Goal: Task Accomplishment & Management: Complete application form

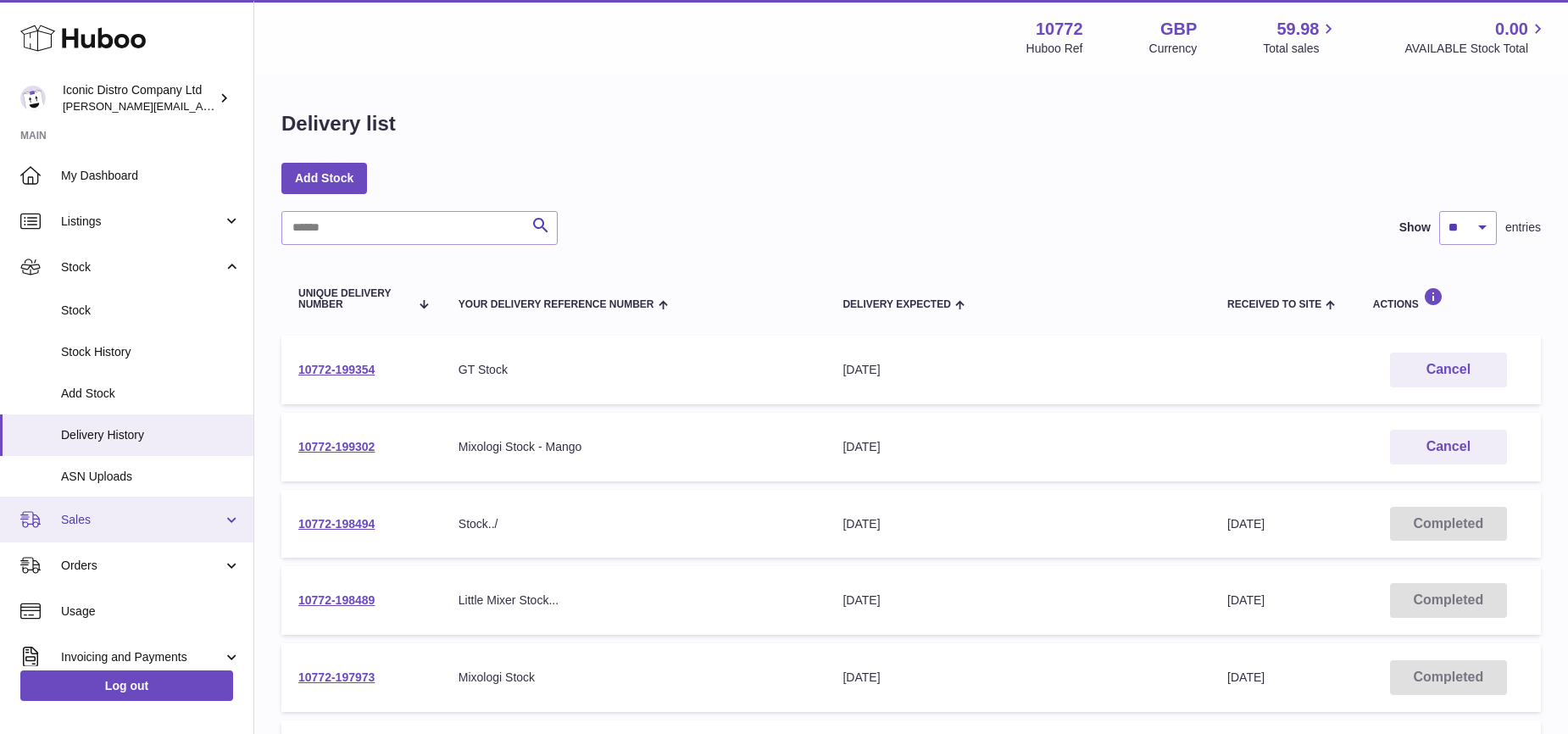
click at [86, 540] on link "Sales" at bounding box center [127, 519] width 254 height 45
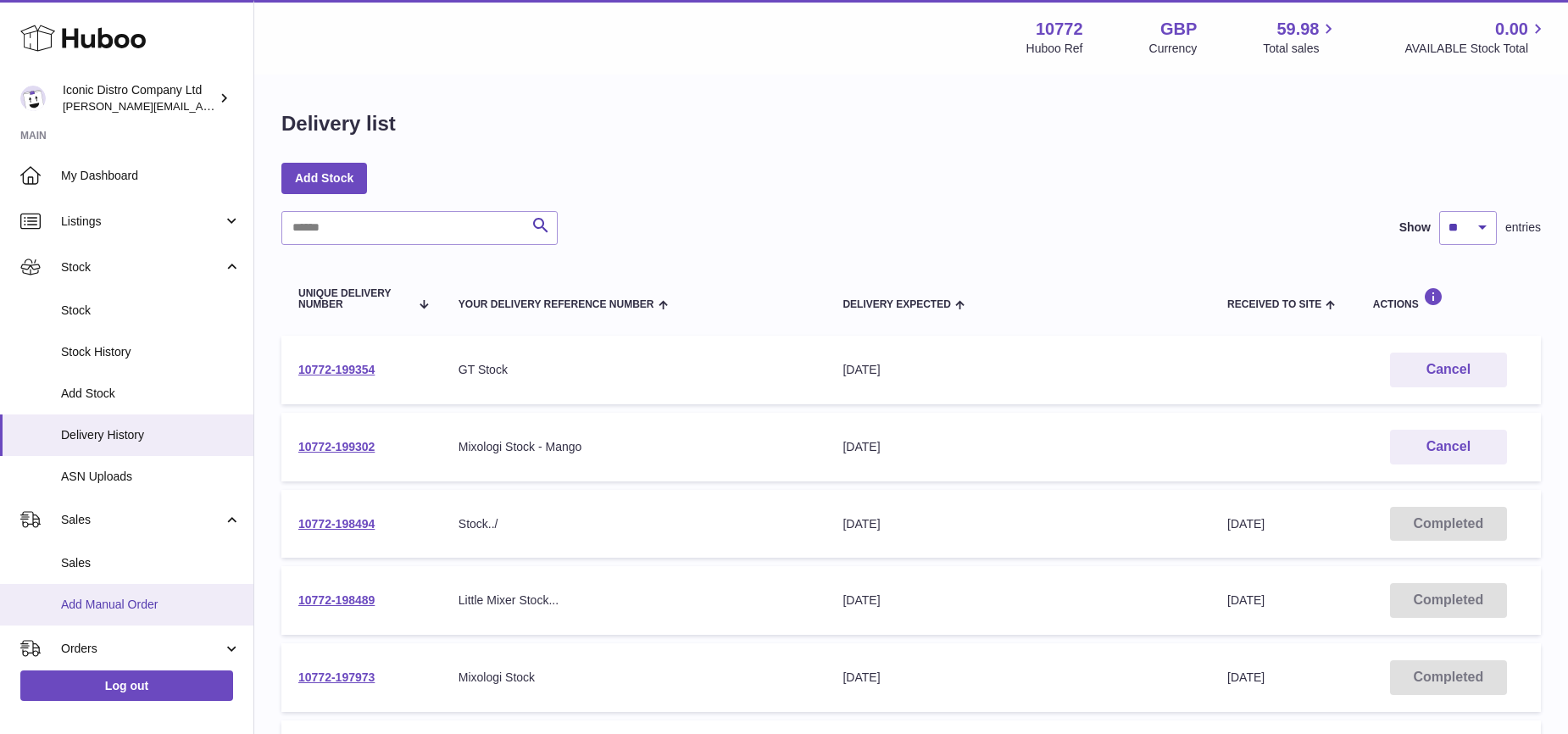
click at [88, 600] on span "Add Manual Order" at bounding box center [151, 604] width 180 height 16
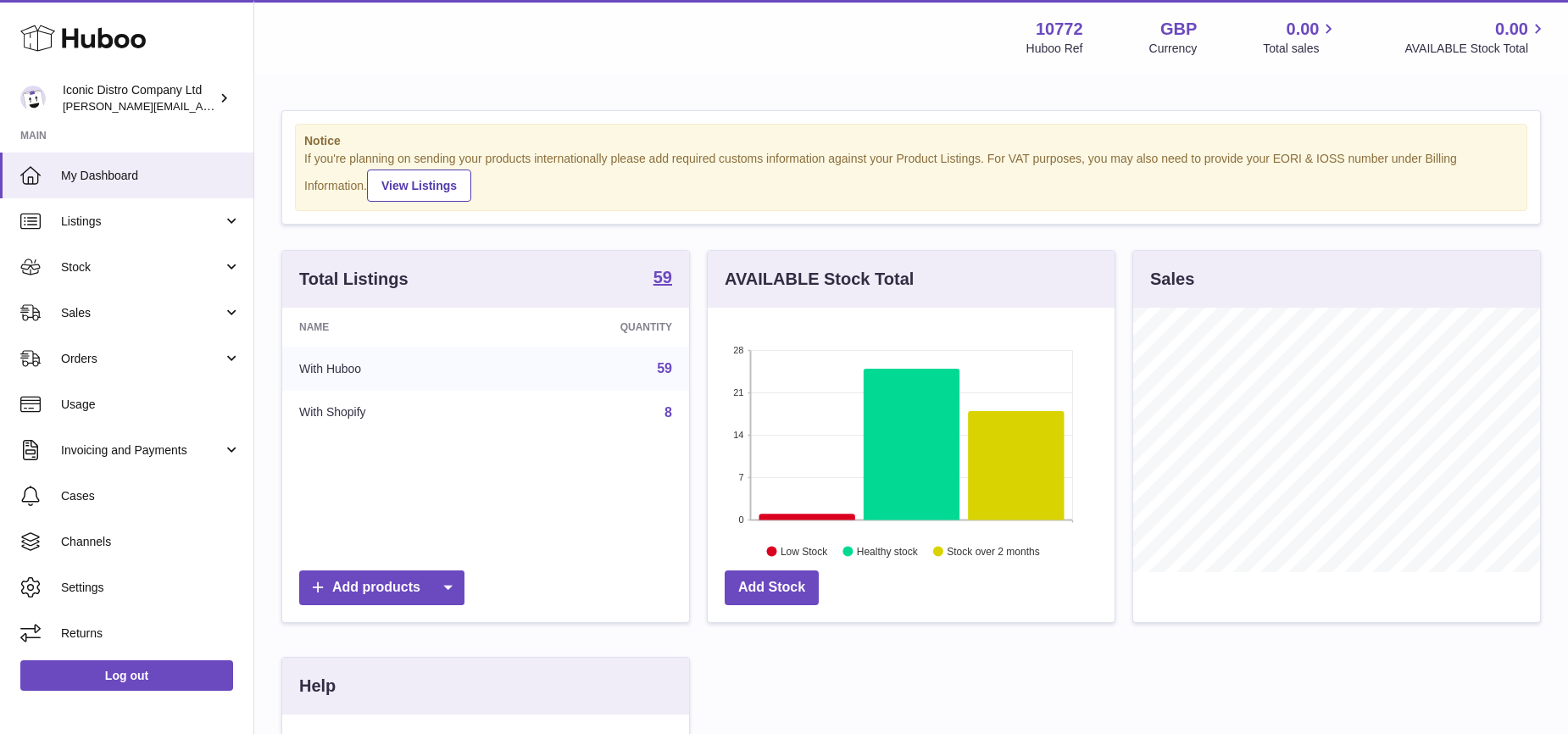
scroll to position [265, 406]
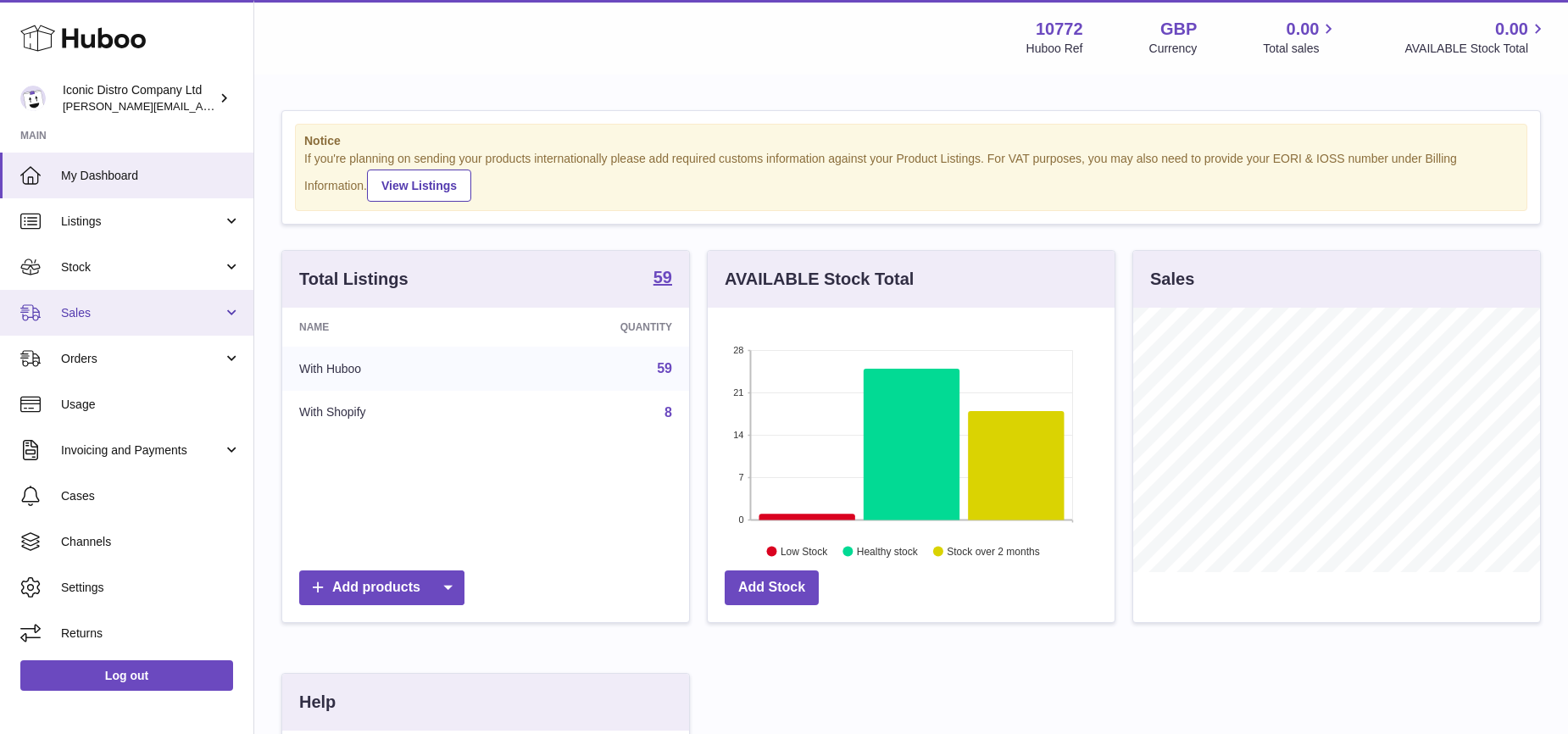
click at [126, 295] on link "Sales" at bounding box center [127, 312] width 254 height 45
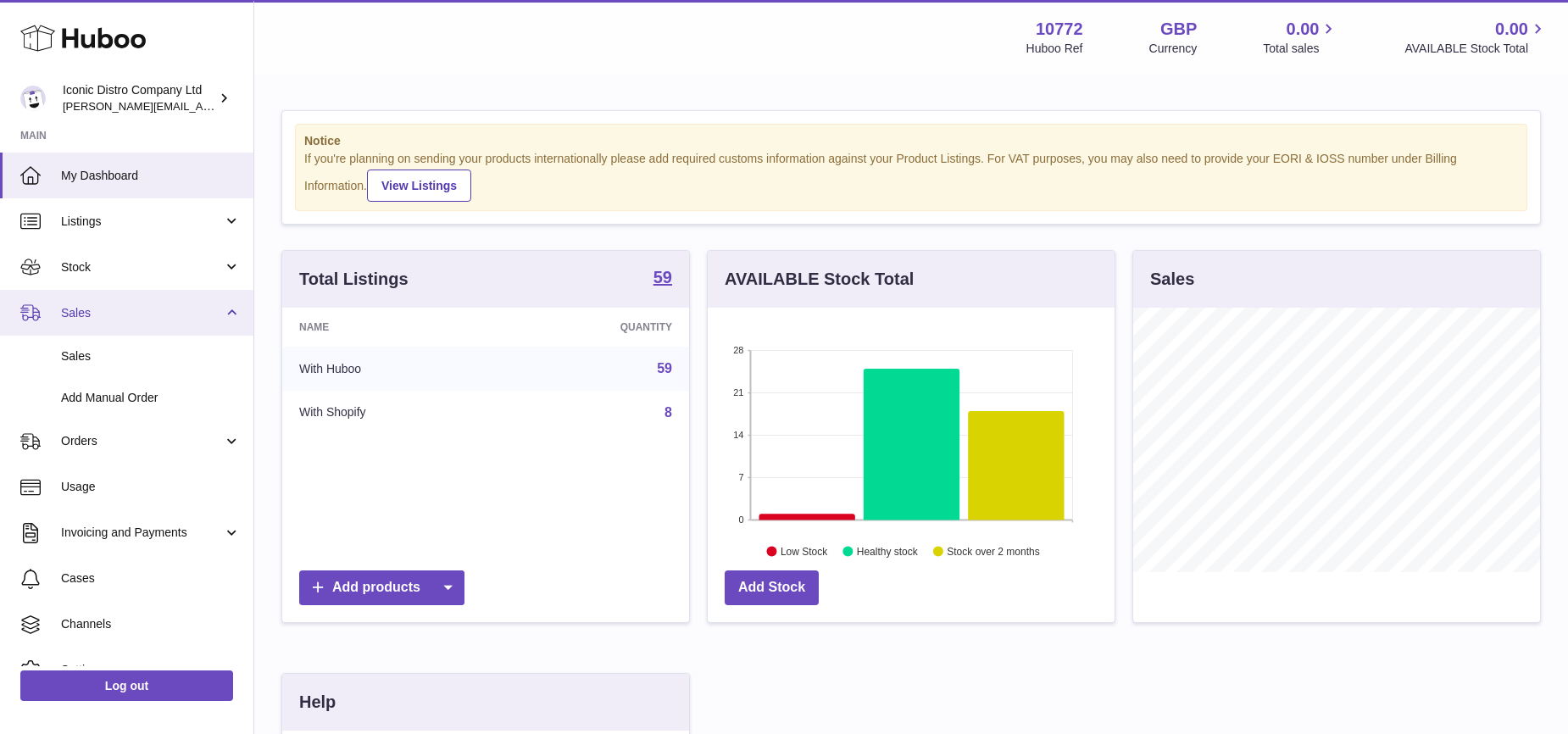
click at [230, 306] on link "Sales" at bounding box center [127, 312] width 254 height 45
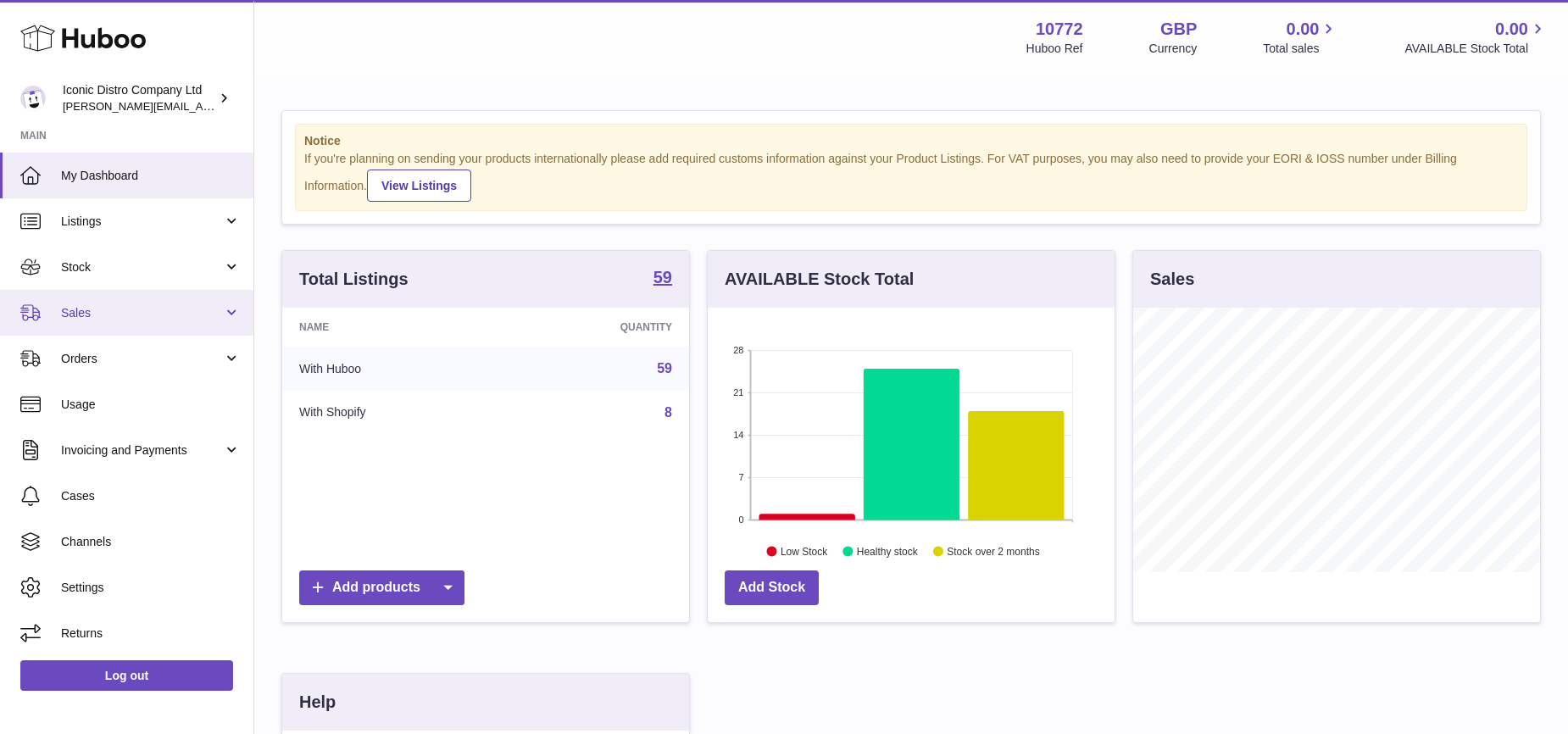
click at [77, 313] on span "Sales" at bounding box center [142, 313] width 162 height 16
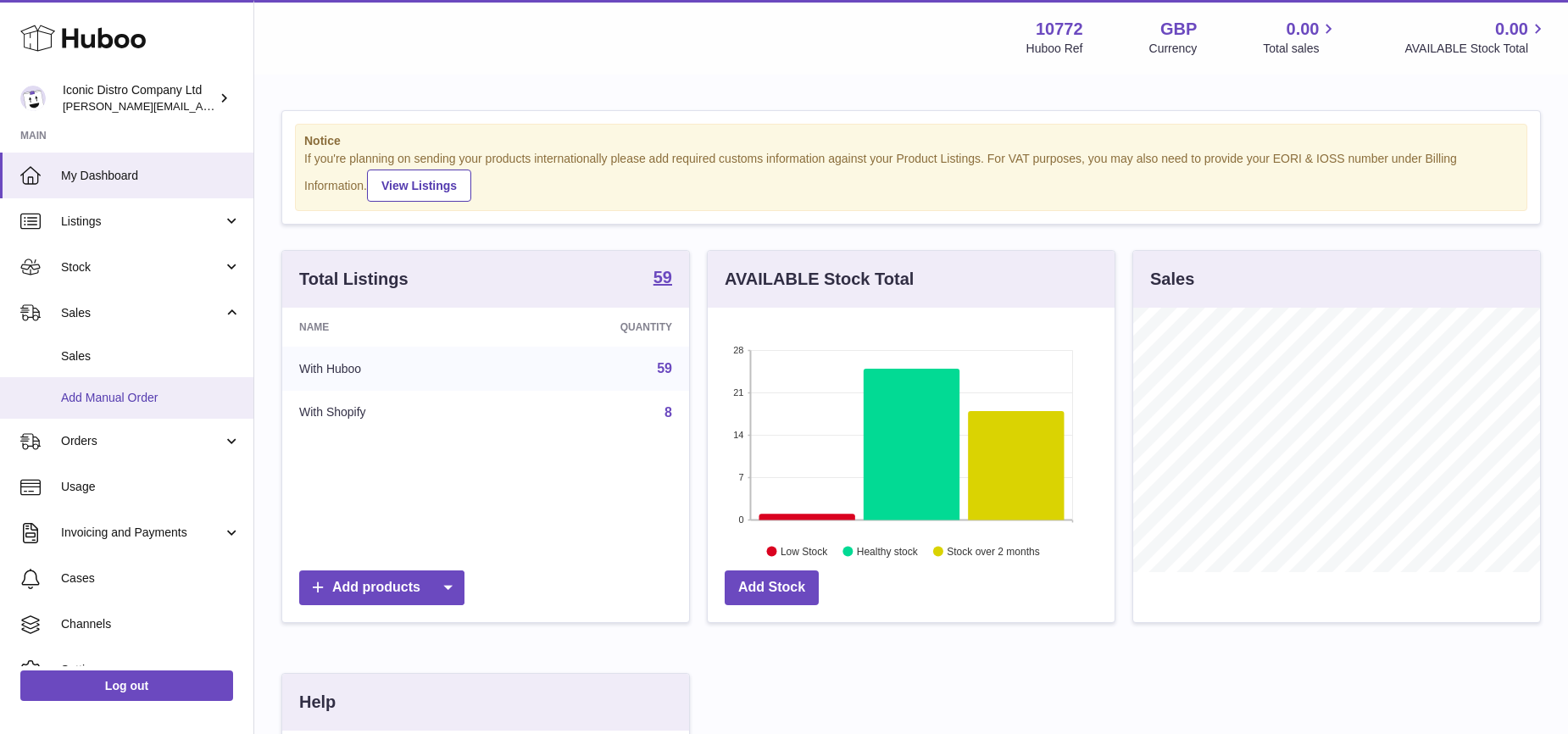
click at [105, 398] on span "Add Manual Order" at bounding box center [151, 397] width 180 height 16
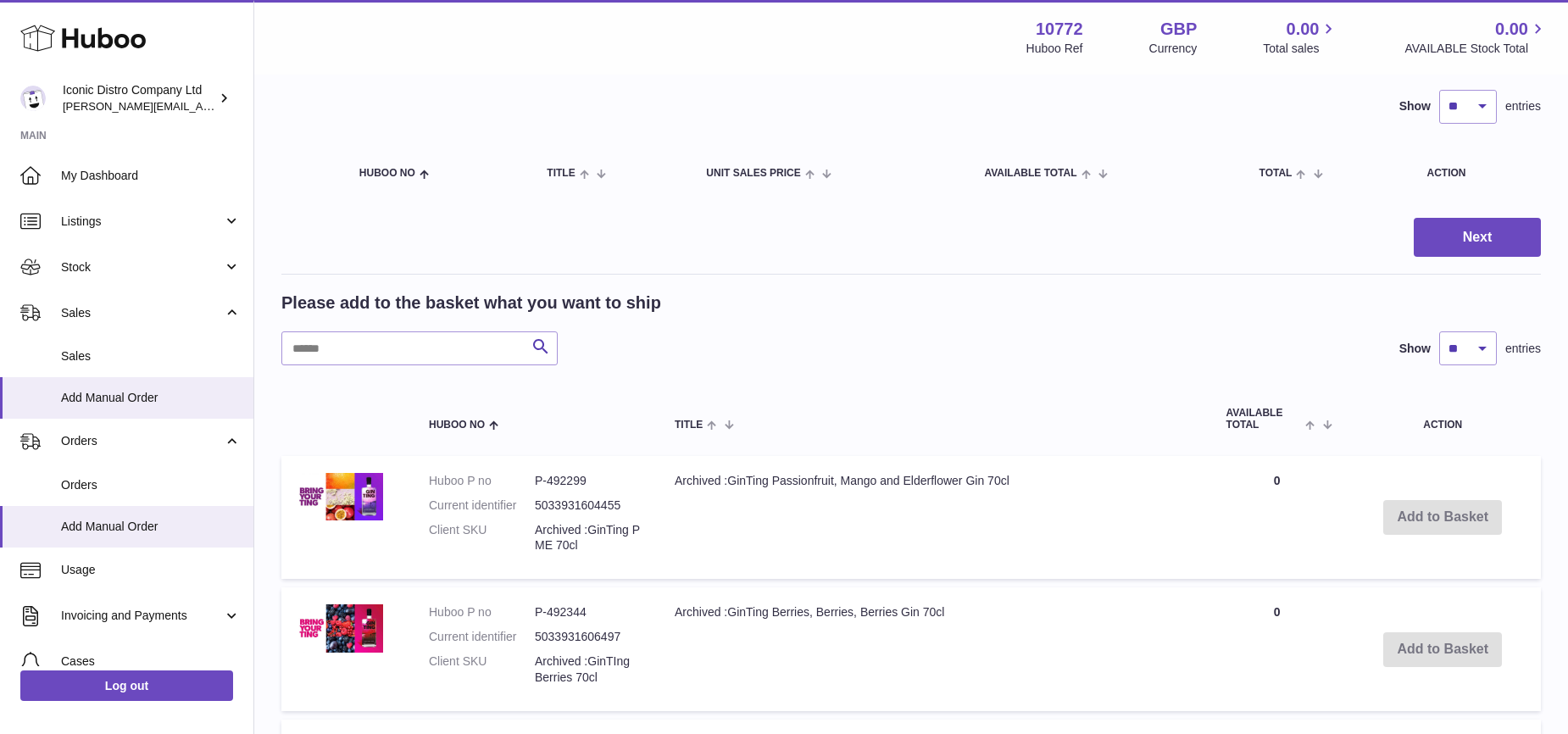
scroll to position [118, 0]
click at [458, 418] on span "Huboo no" at bounding box center [456, 424] width 56 height 11
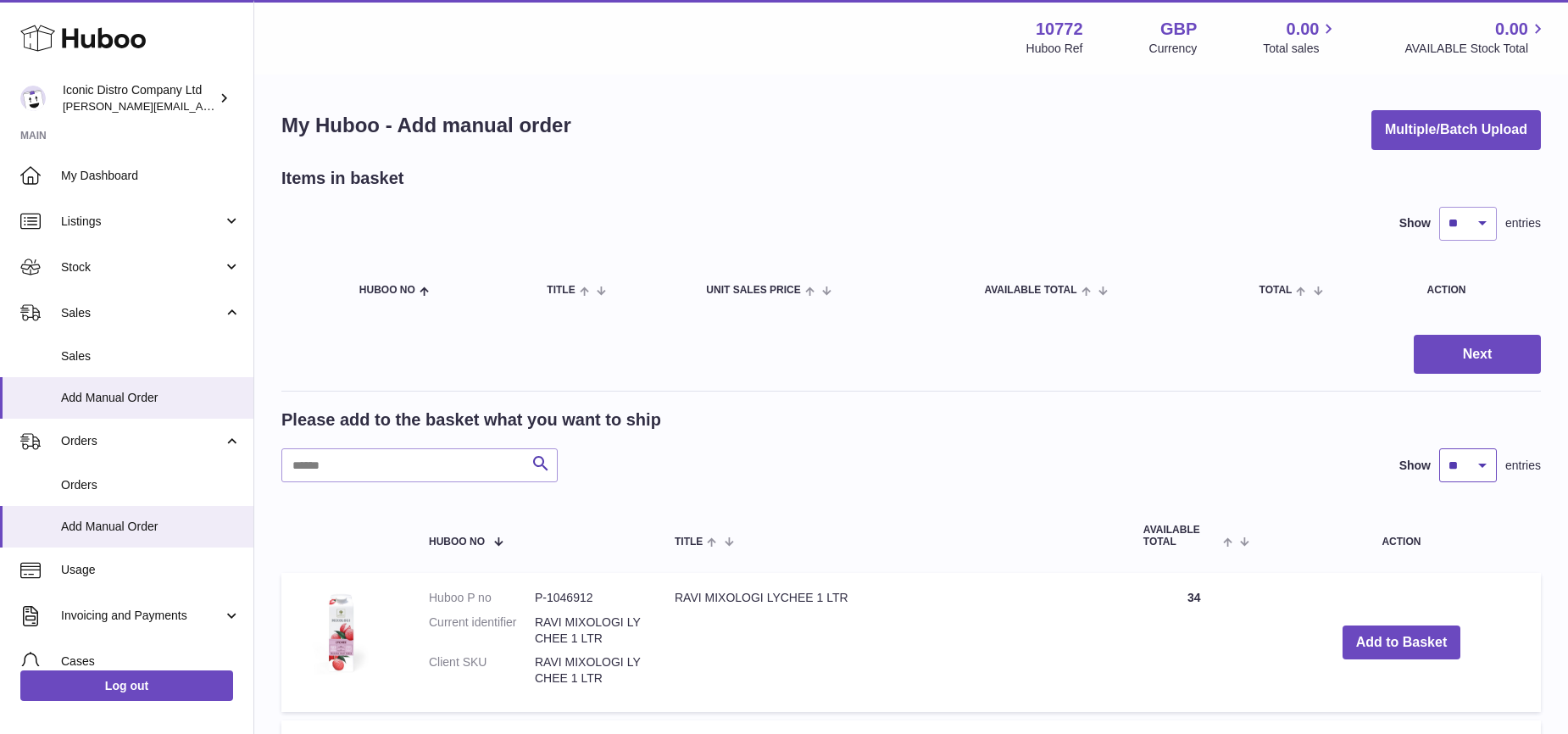
click at [1482, 477] on select "** ** ** ***" at bounding box center [1468, 465] width 57 height 34
select select "***"
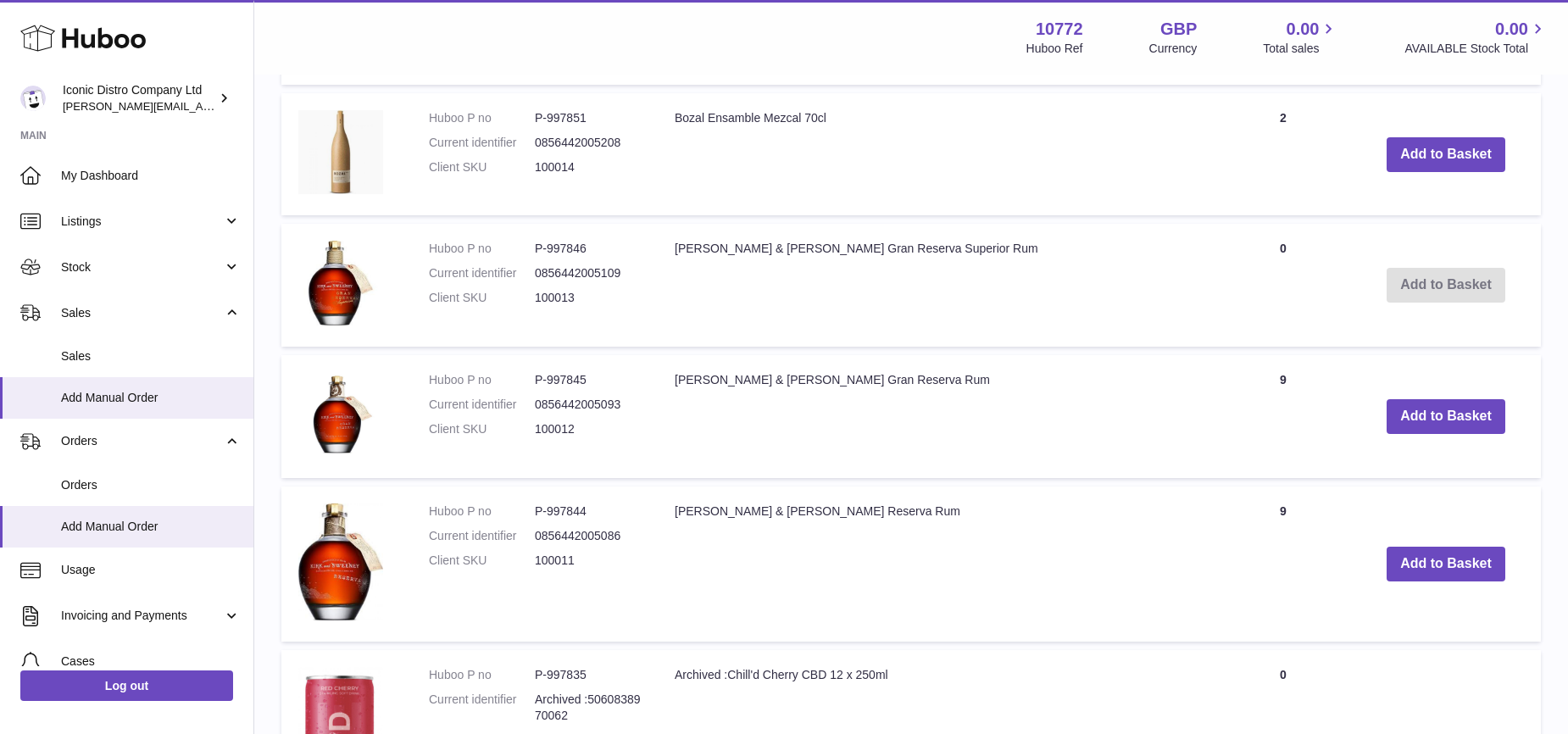
scroll to position [6577, 0]
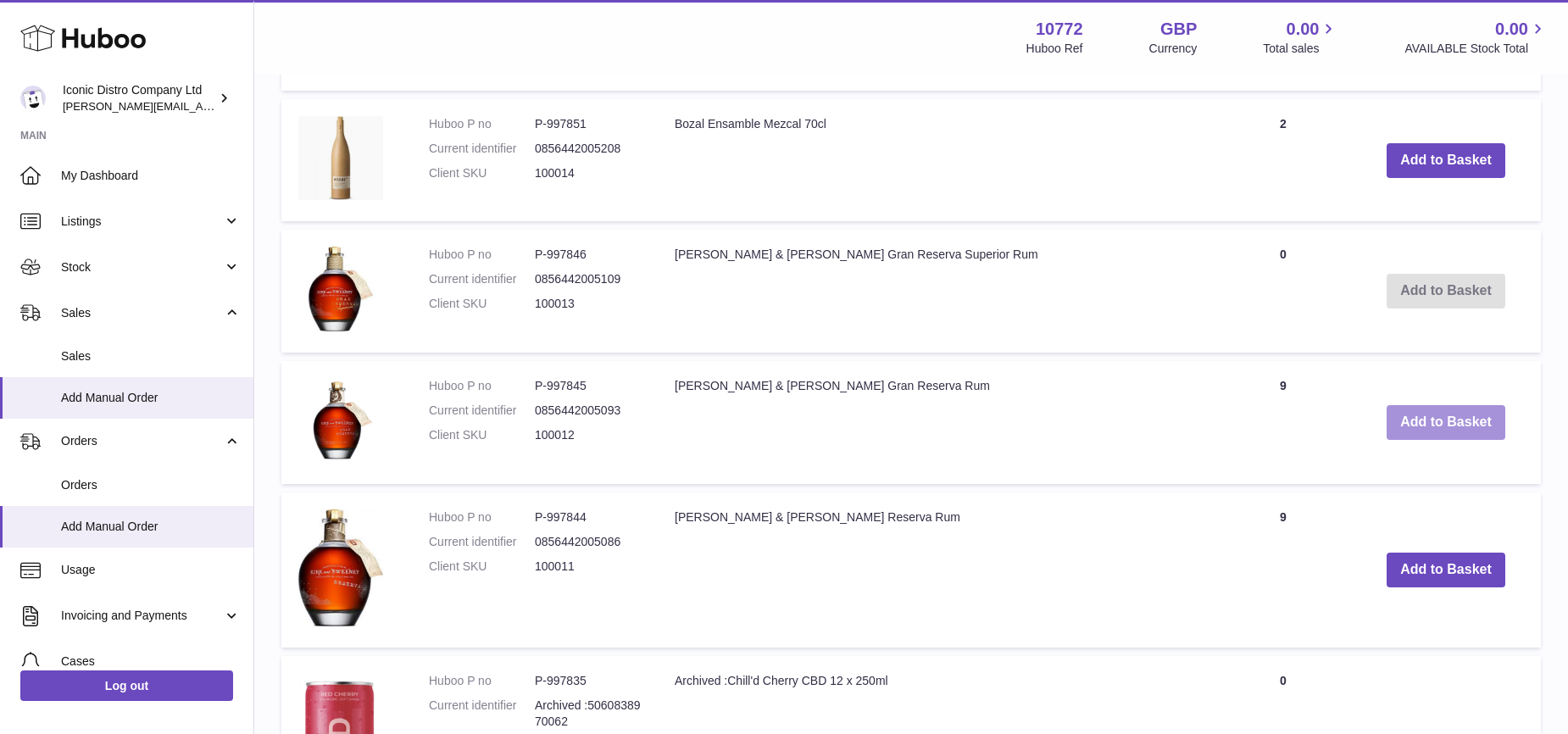
click at [1412, 405] on button "Add to Basket" at bounding box center [1446, 423] width 118 height 35
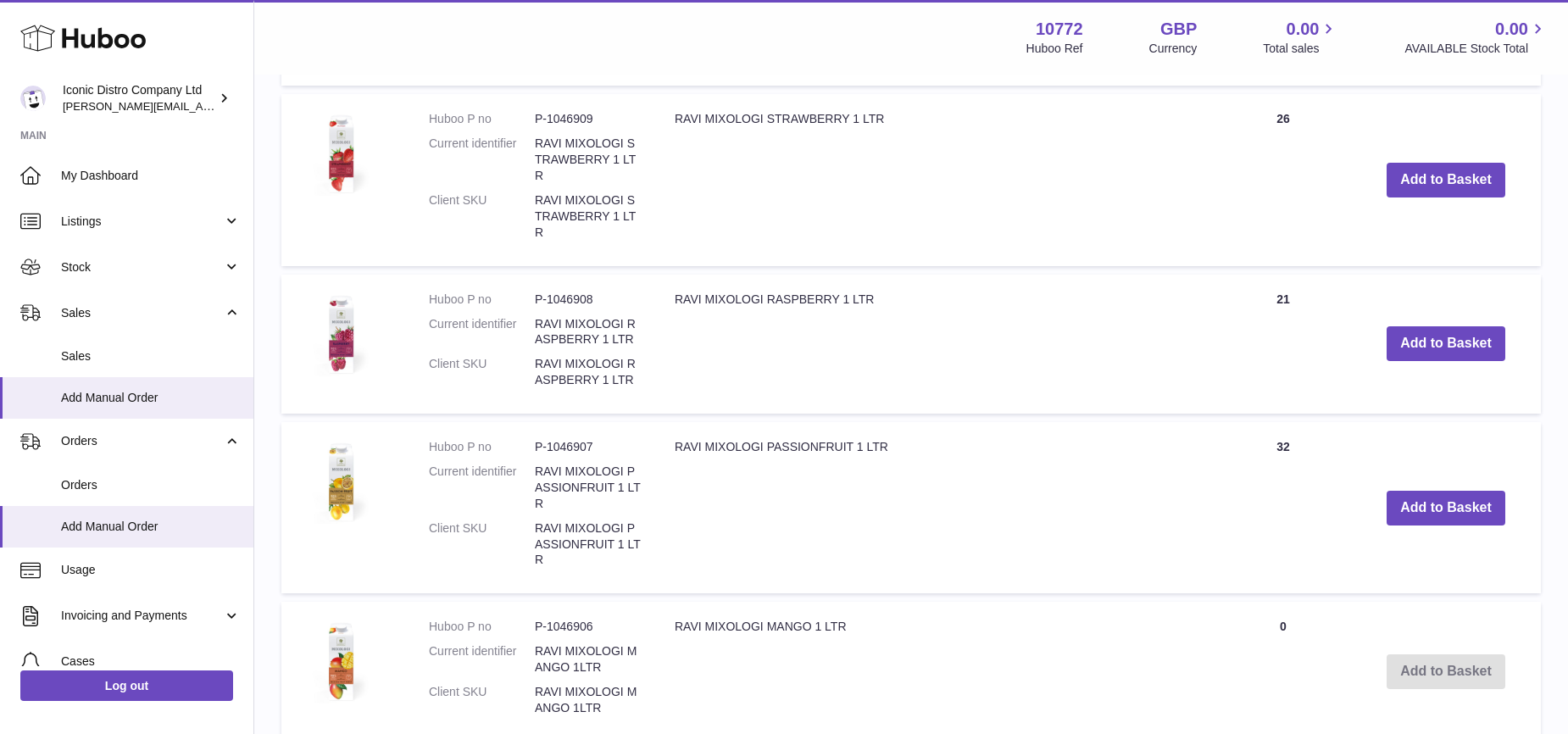
scroll to position [0, 0]
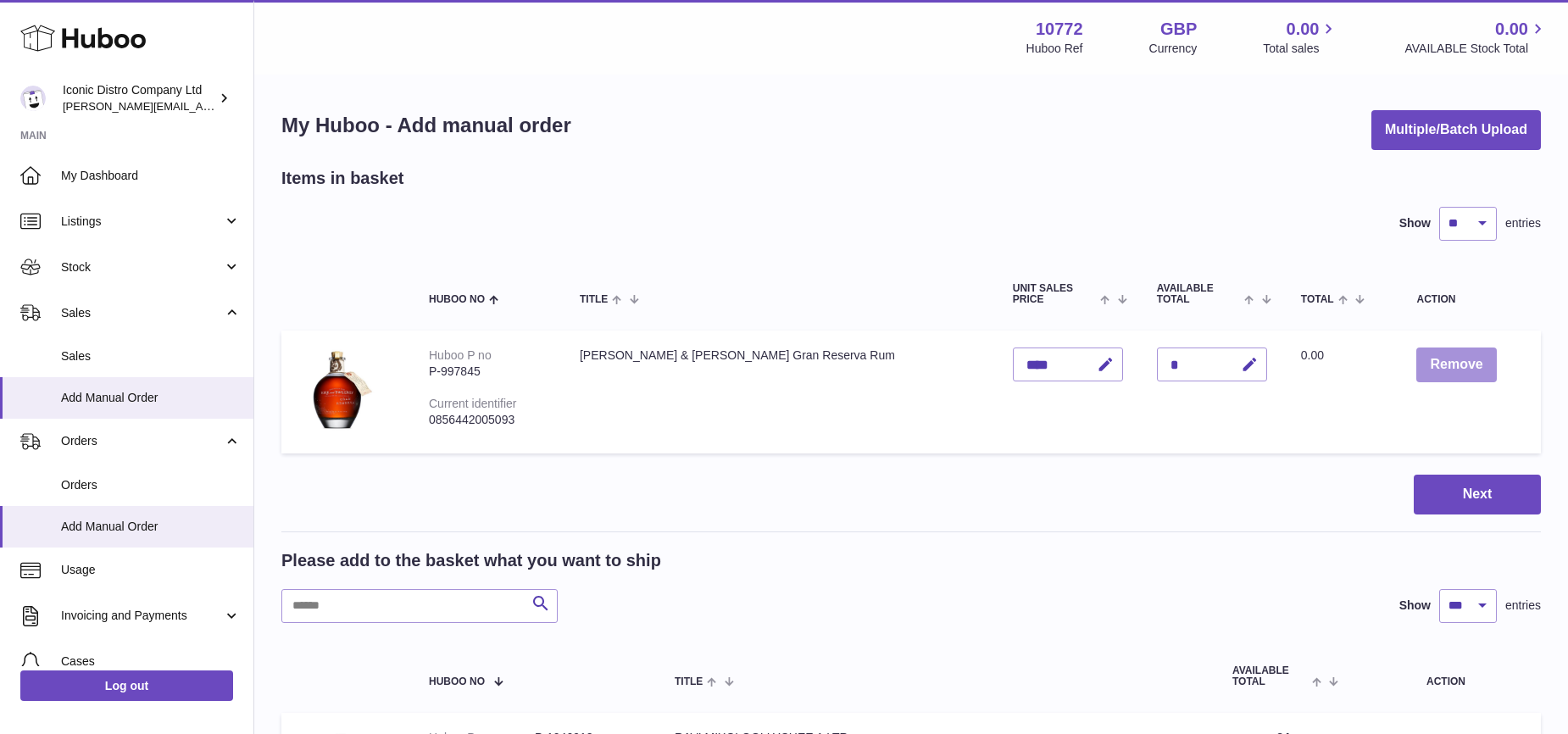
click at [1447, 360] on button "Remove" at bounding box center [1456, 365] width 80 height 35
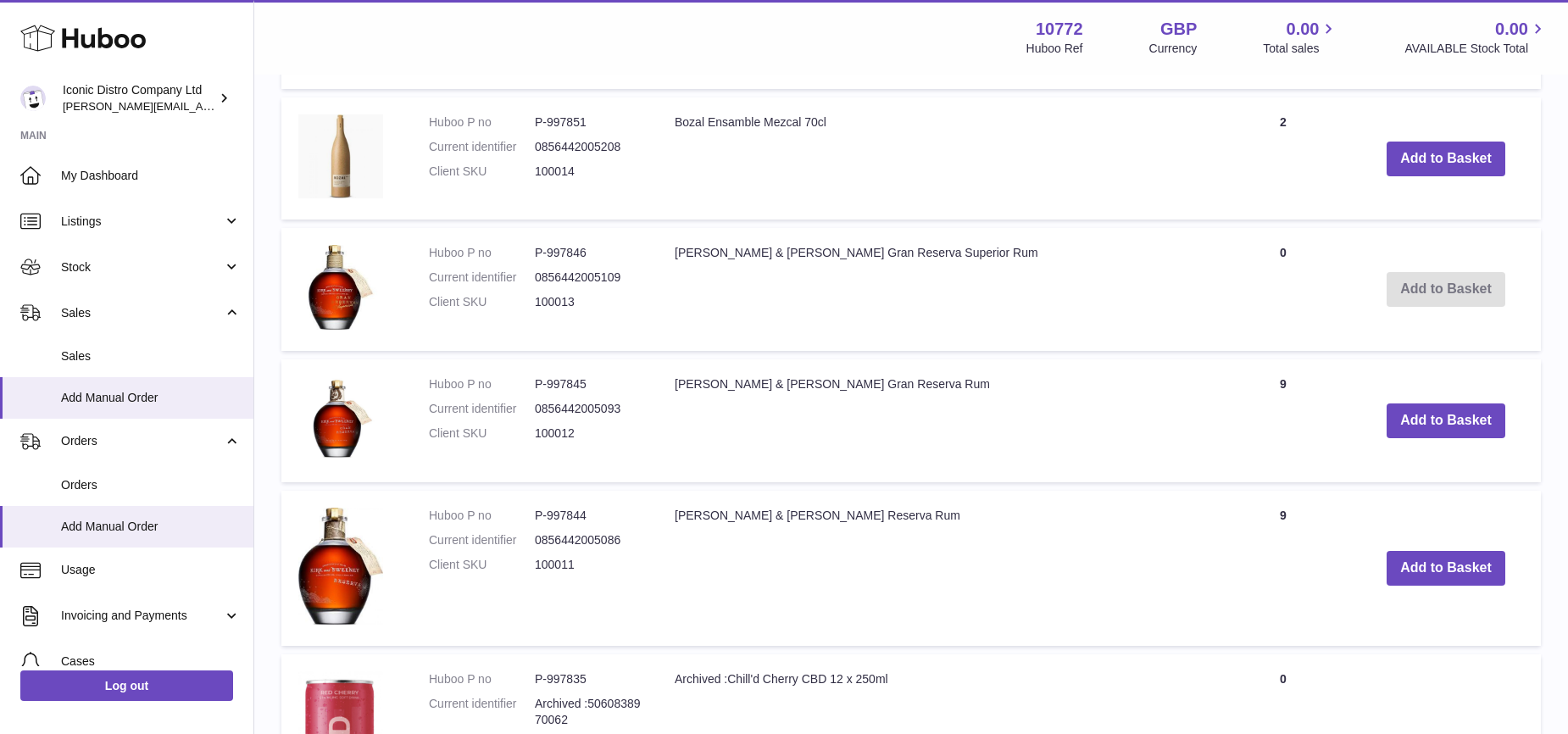
scroll to position [6564, 0]
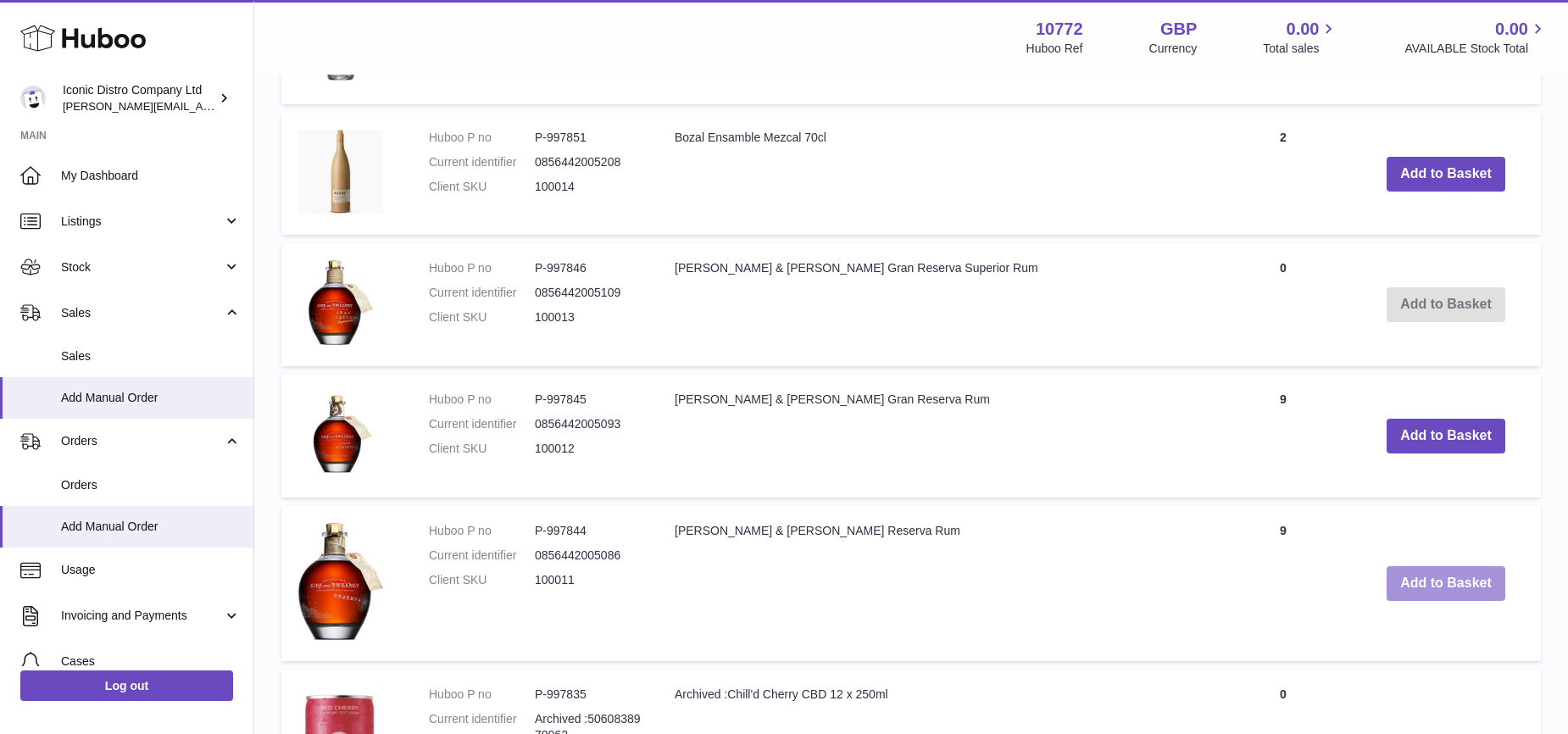
click at [1425, 566] on button "Add to Basket" at bounding box center [1446, 584] width 118 height 35
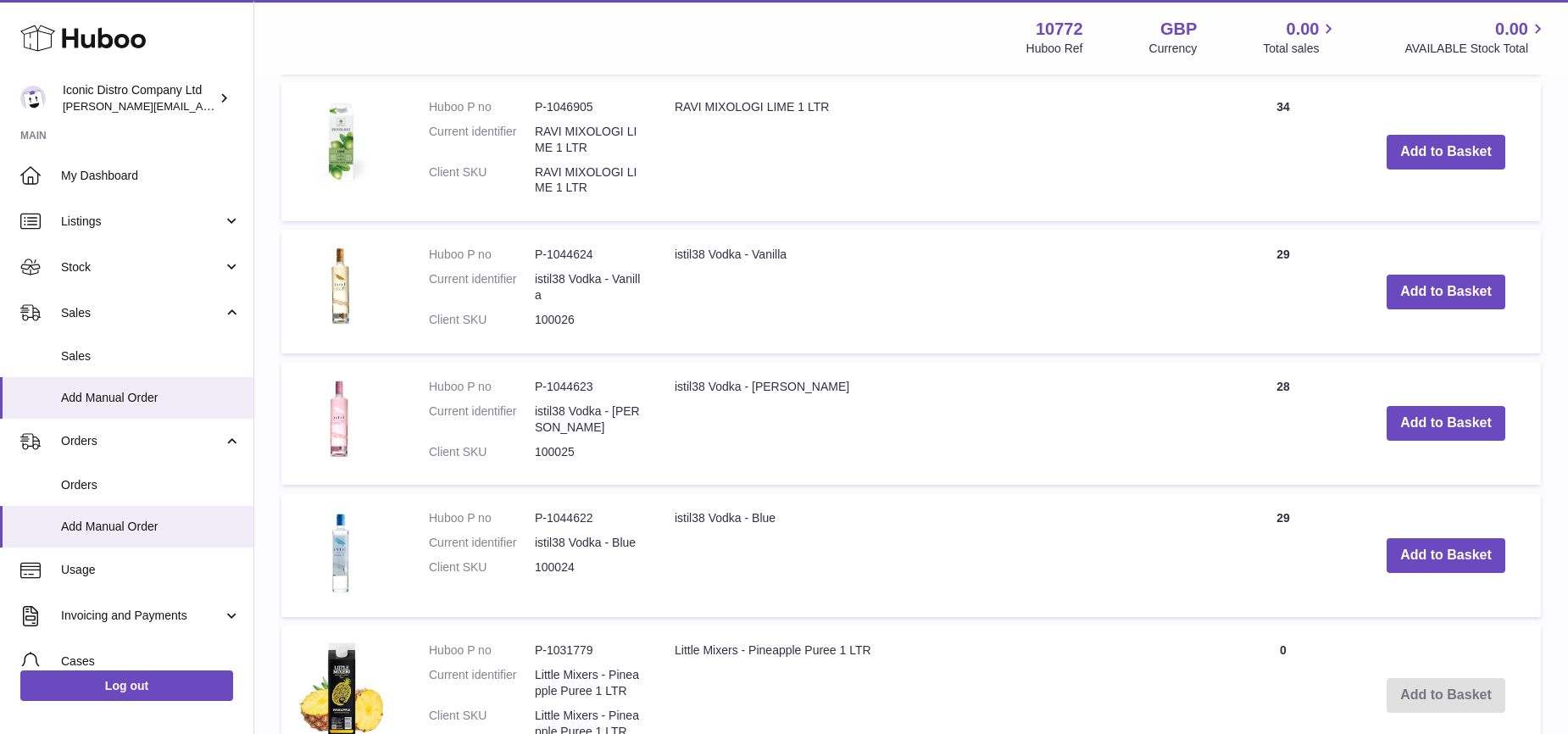
scroll to position [1767, 0]
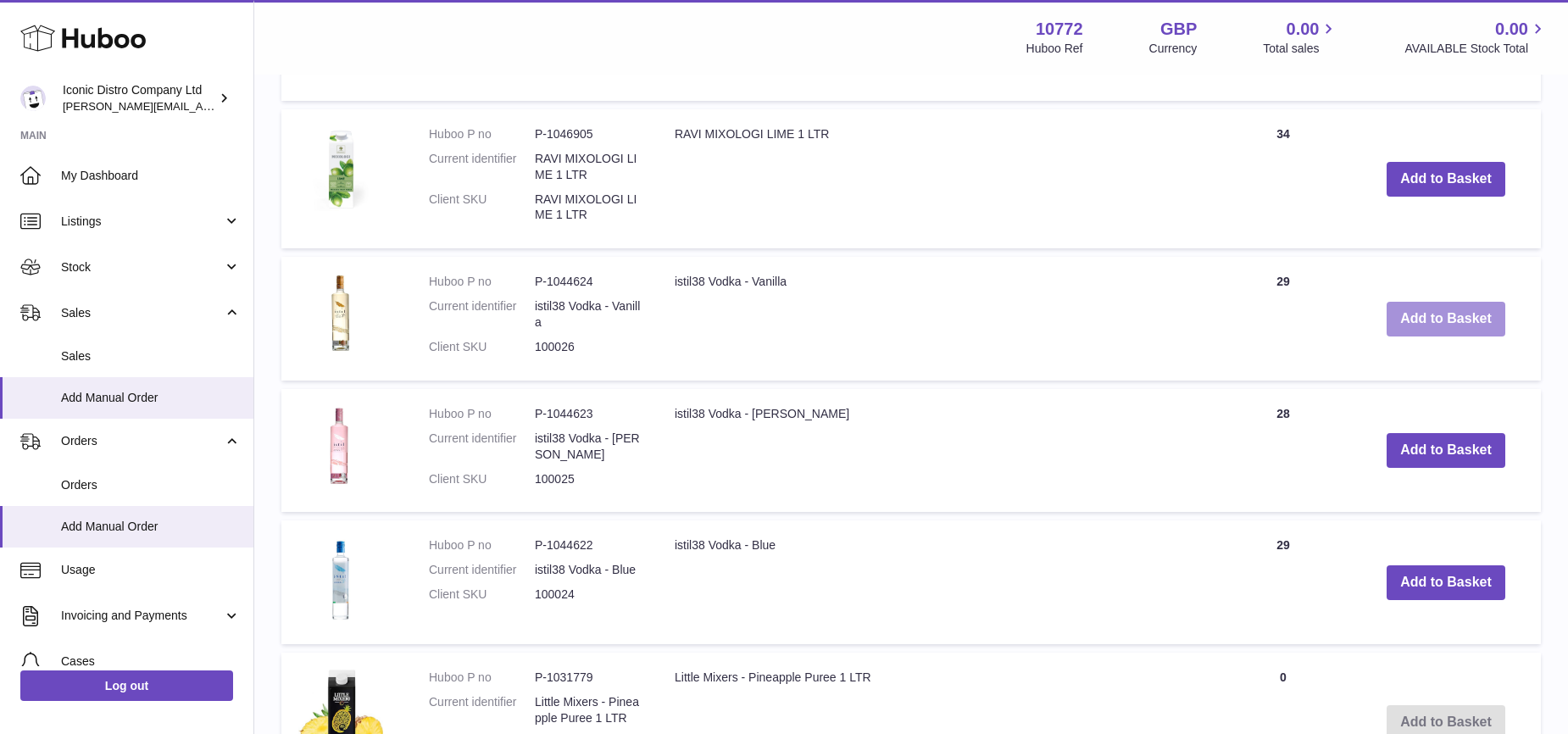
click at [1440, 312] on button "Add to Basket" at bounding box center [1446, 319] width 118 height 35
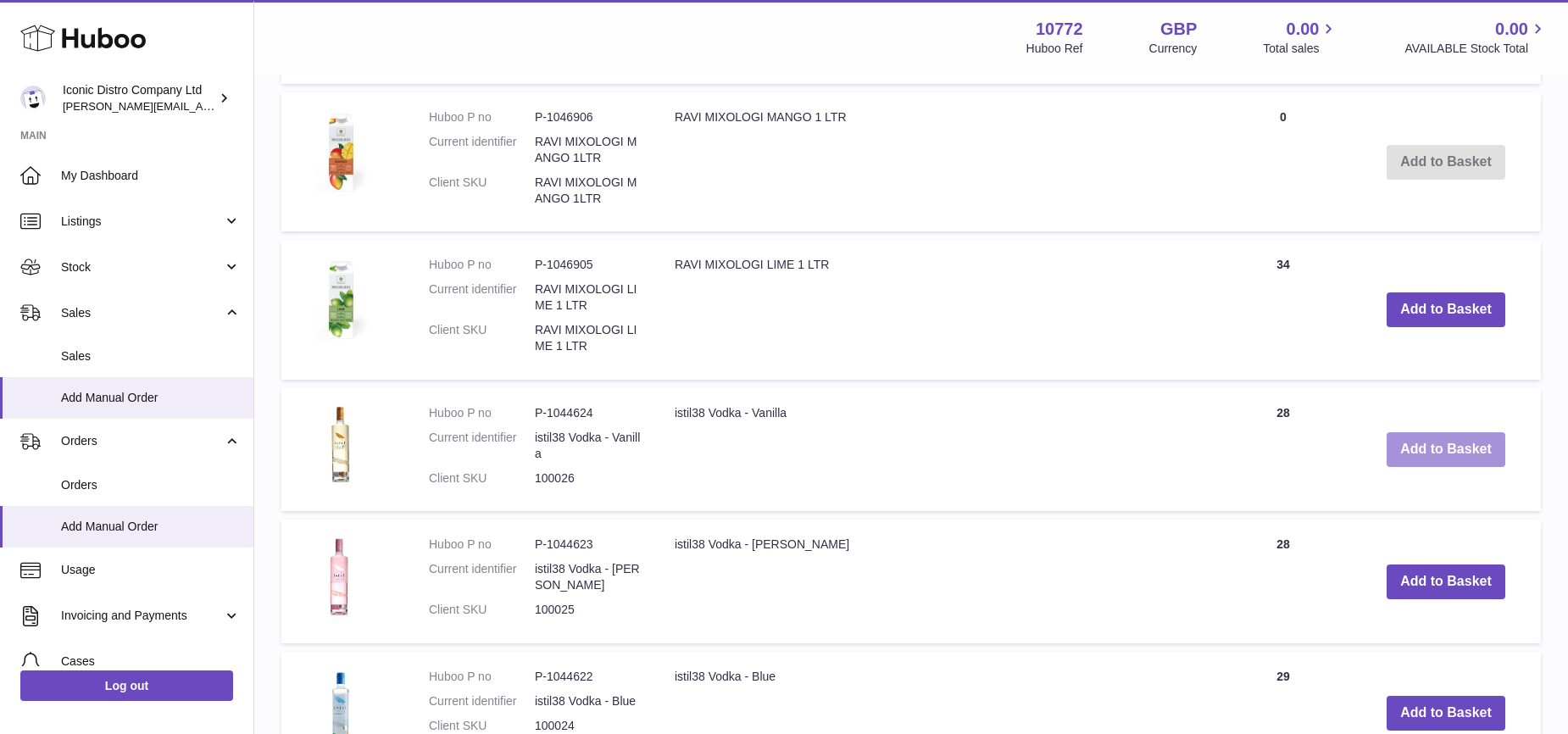
scroll to position [1898, 0]
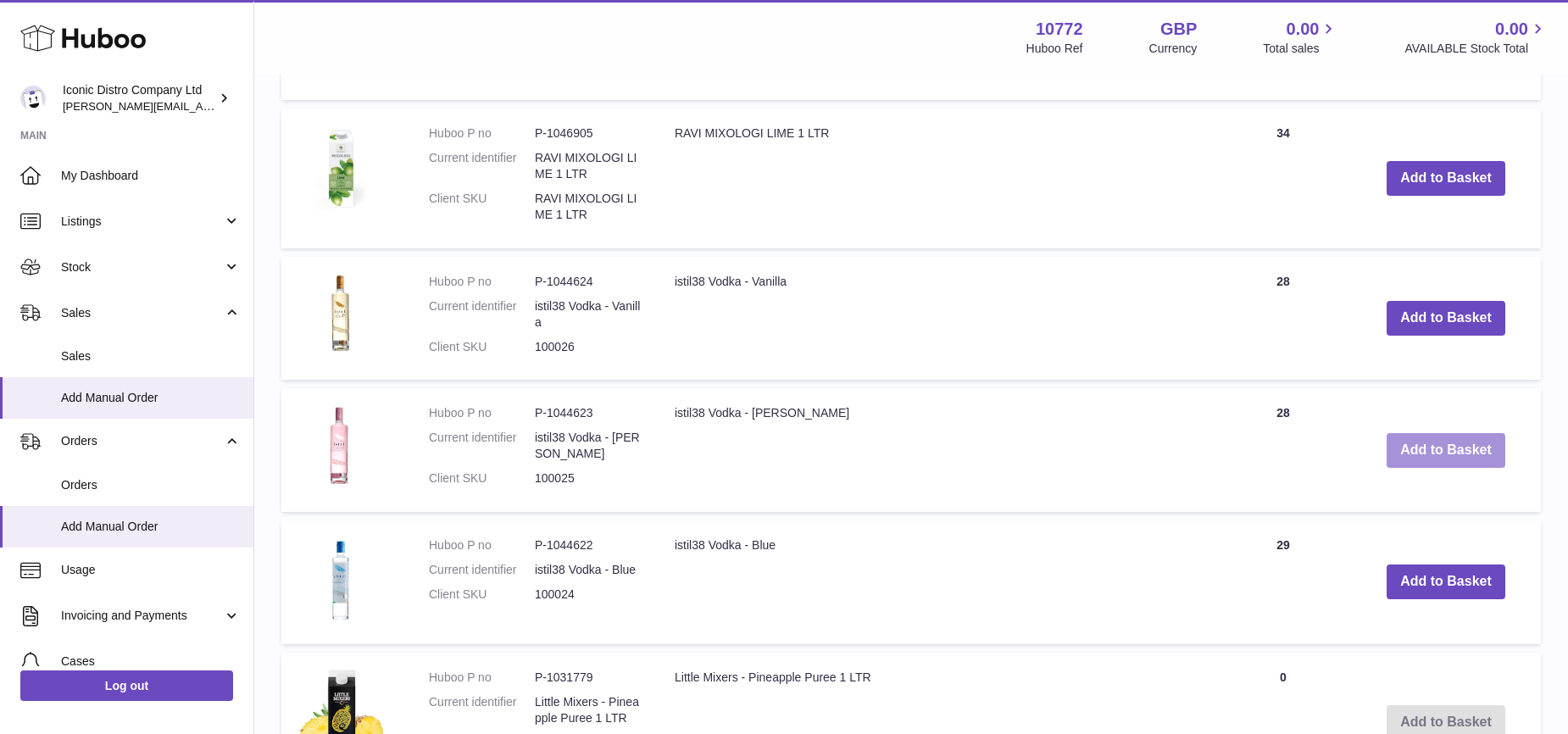
click at [1443, 447] on button "Add to Basket" at bounding box center [1446, 451] width 118 height 35
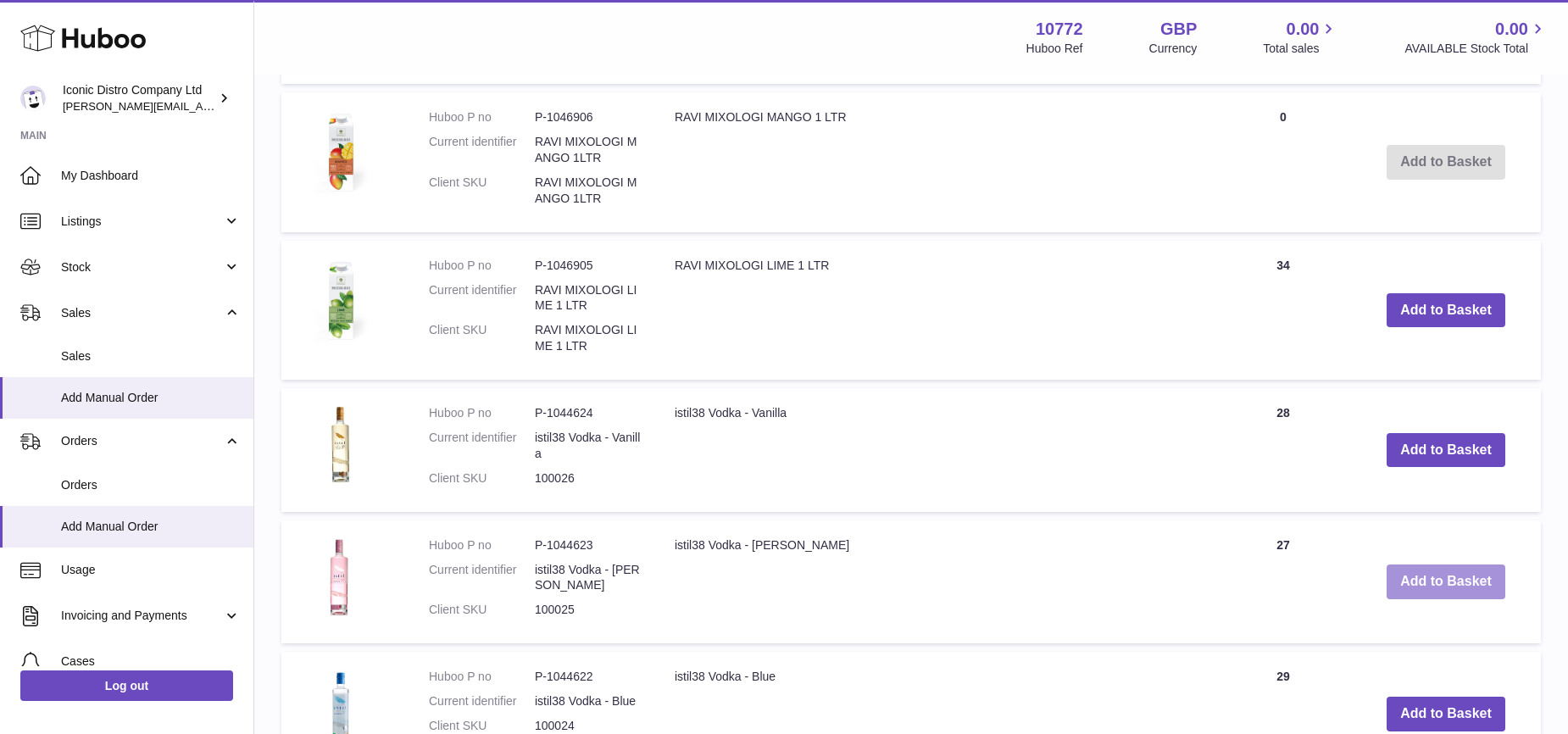
scroll to position [2030, 0]
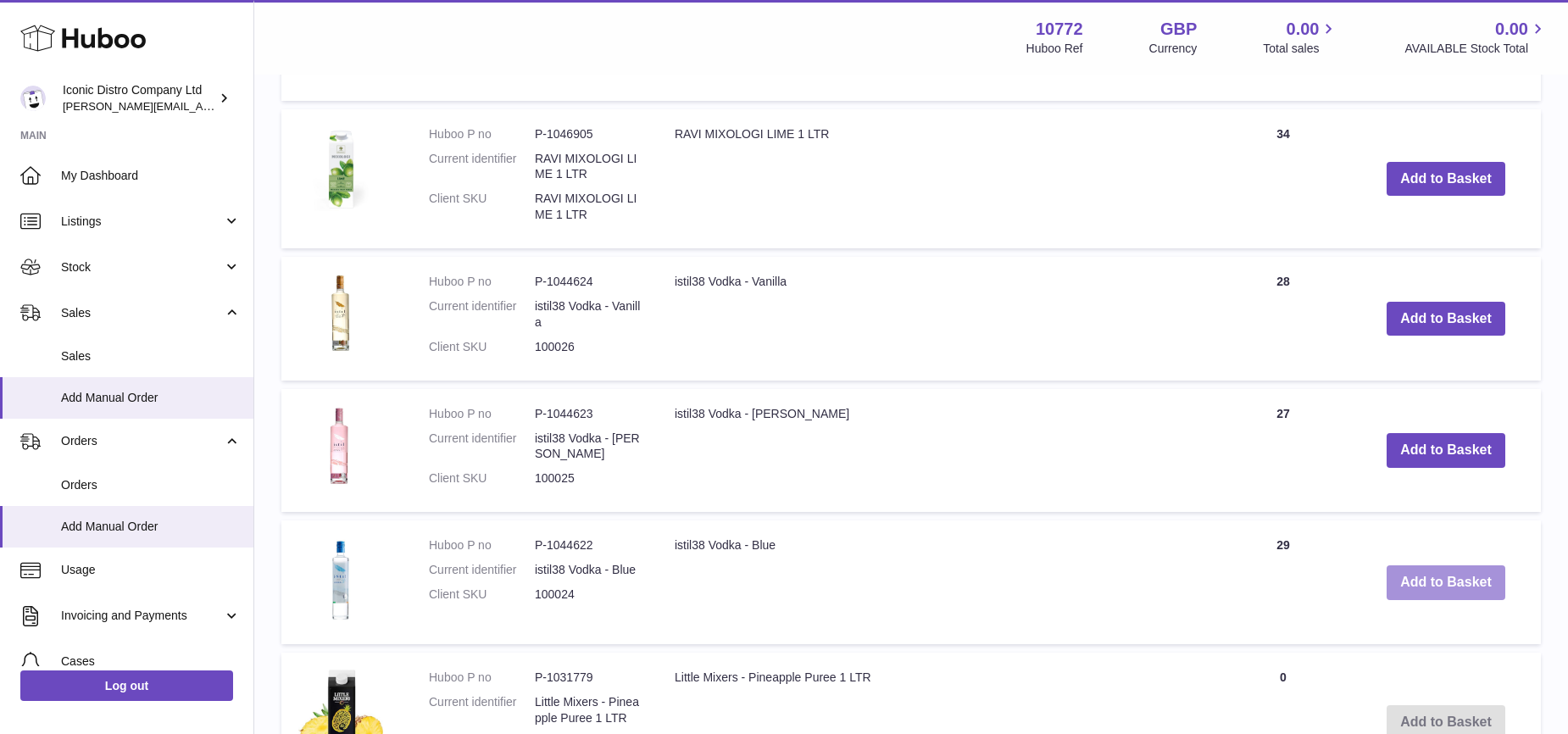
click at [1452, 584] on button "Add to Basket" at bounding box center [1446, 583] width 118 height 35
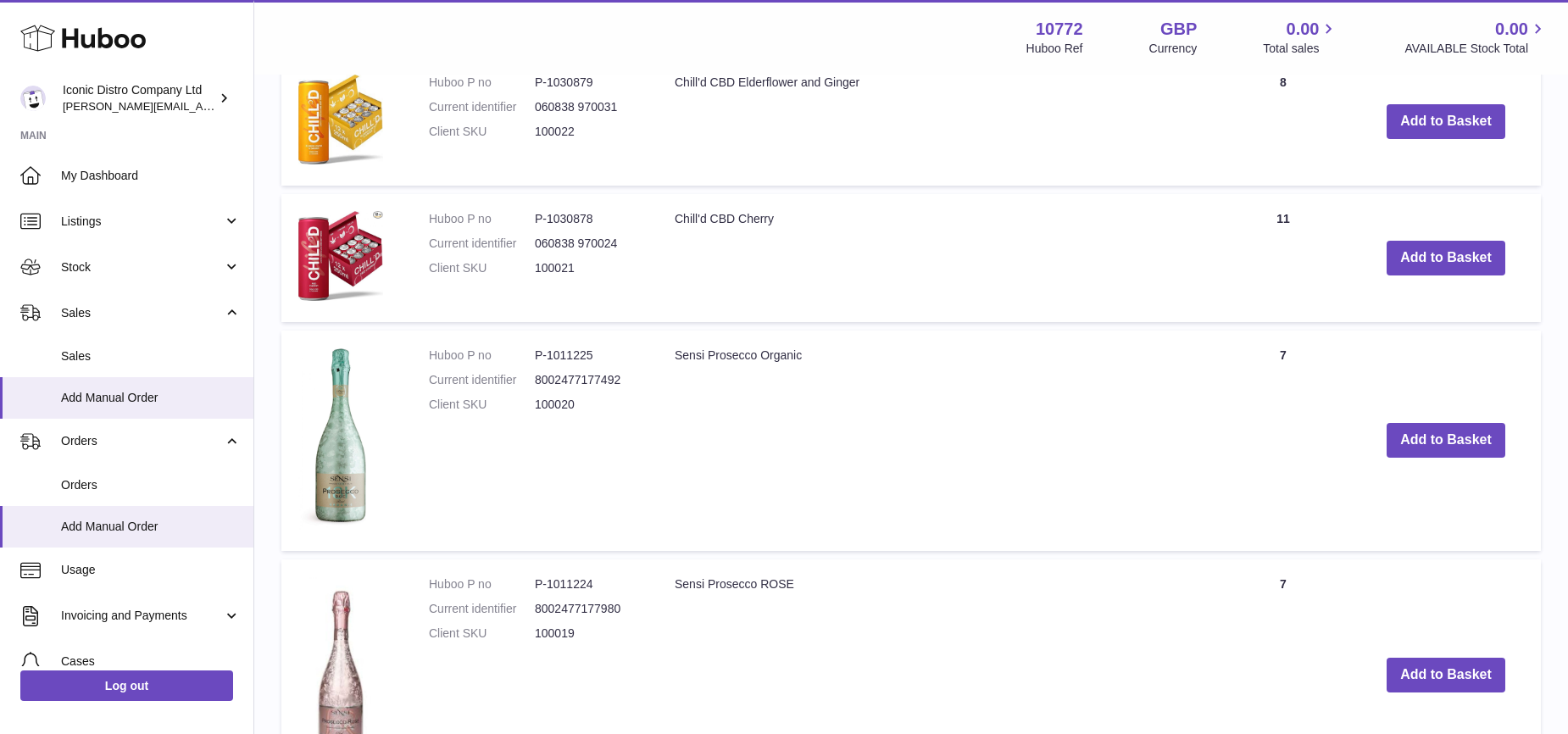
scroll to position [4680, 0]
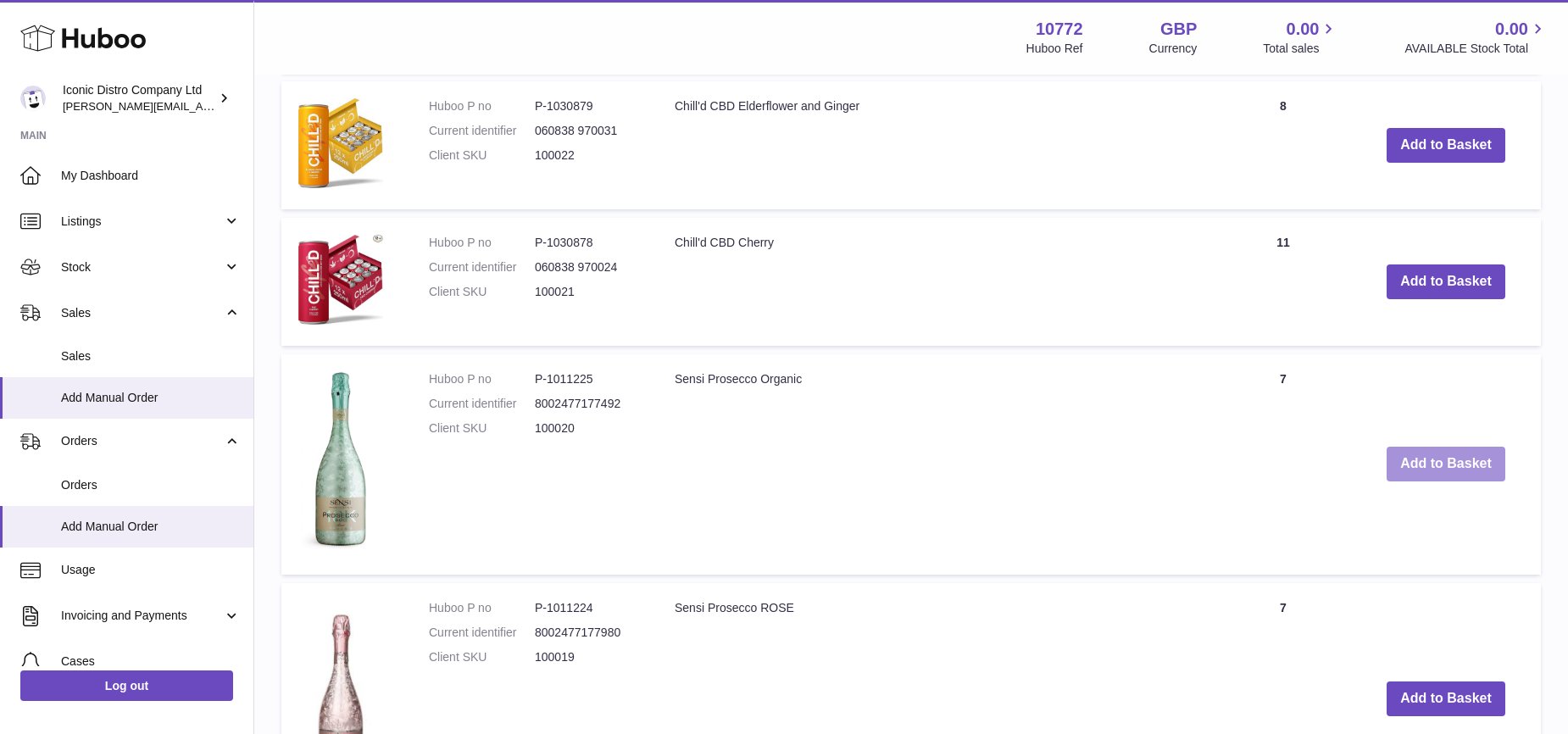
click at [1438, 446] on button "Add to Basket" at bounding box center [1446, 464] width 118 height 35
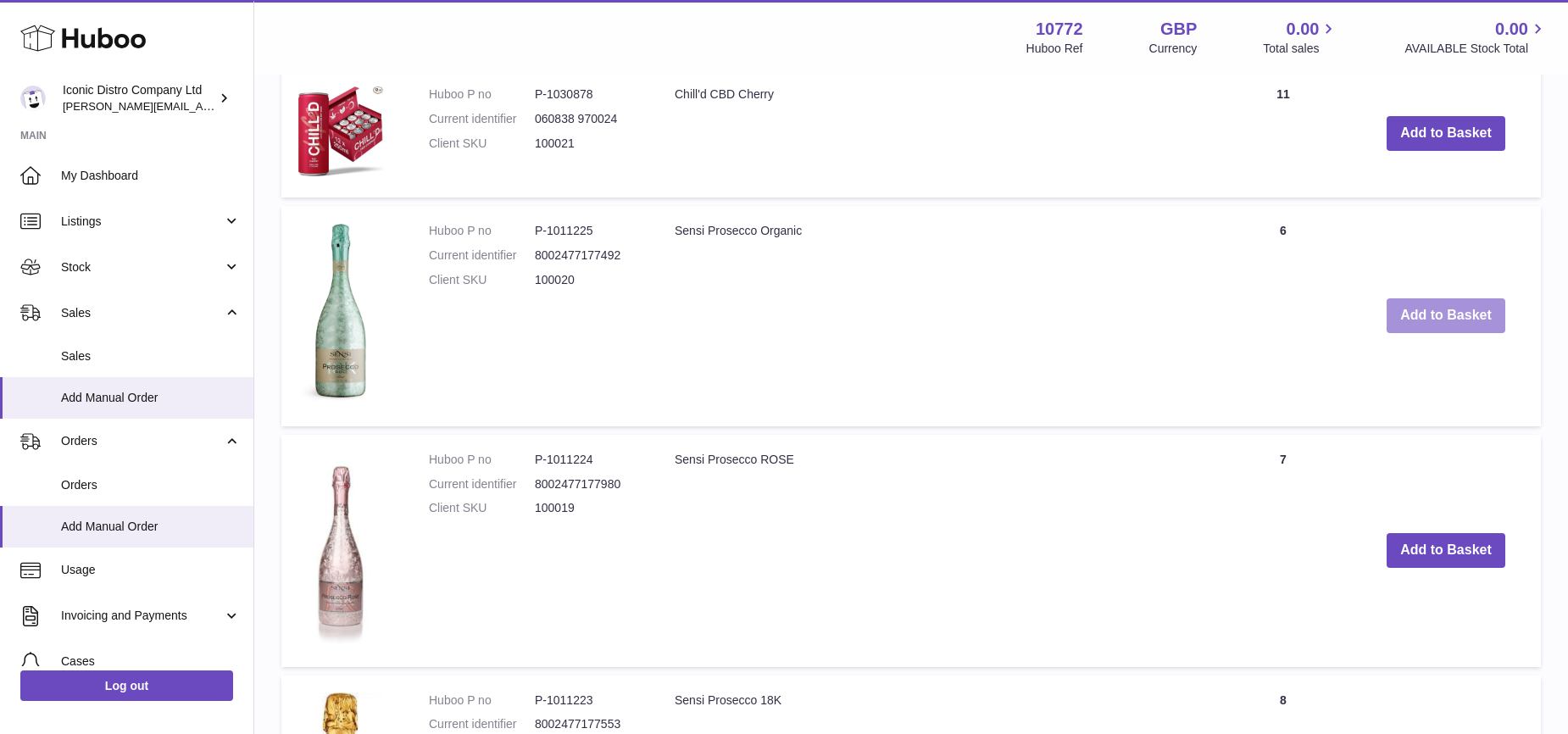
scroll to position [5058, 0]
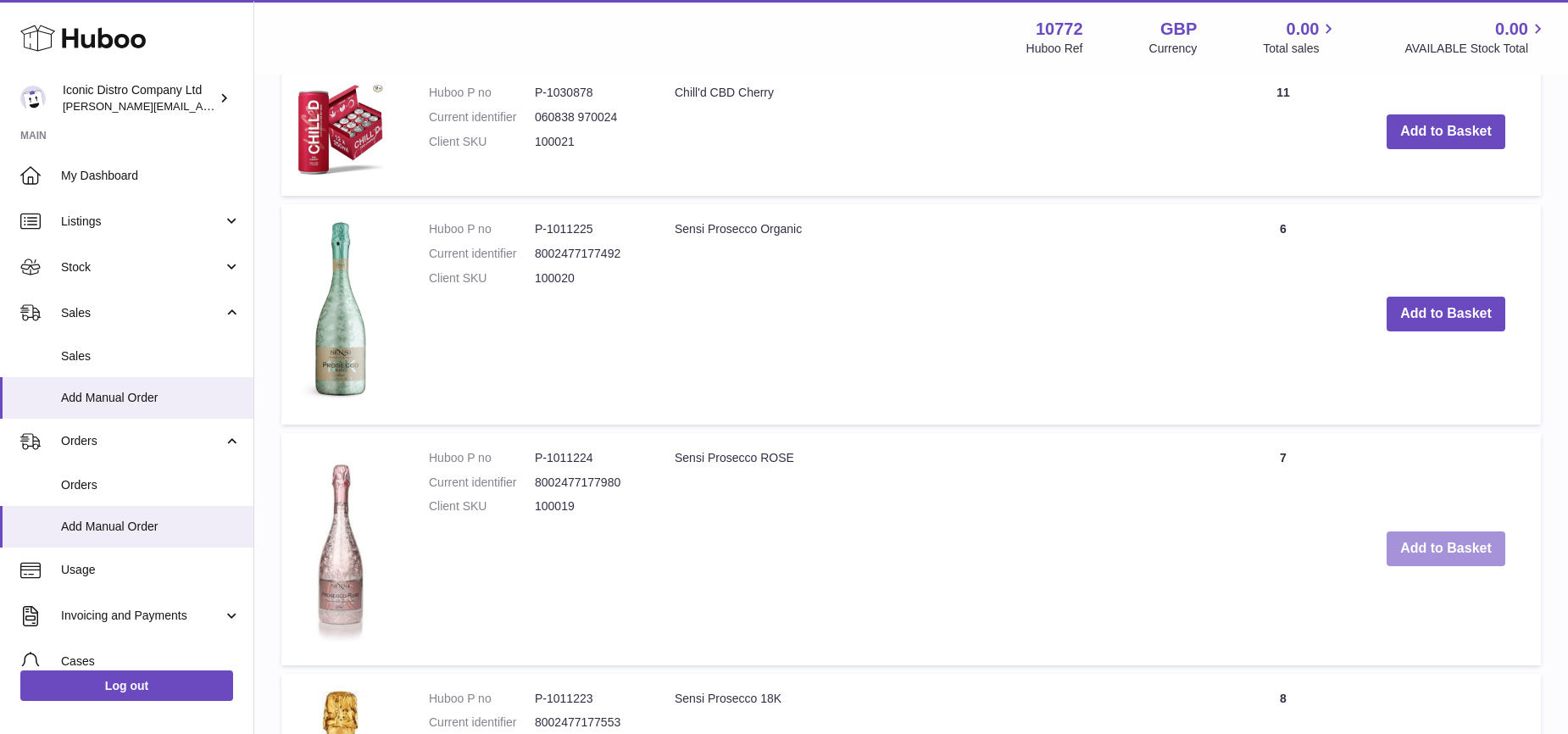
click at [1425, 531] on button "Add to Basket" at bounding box center [1446, 549] width 118 height 35
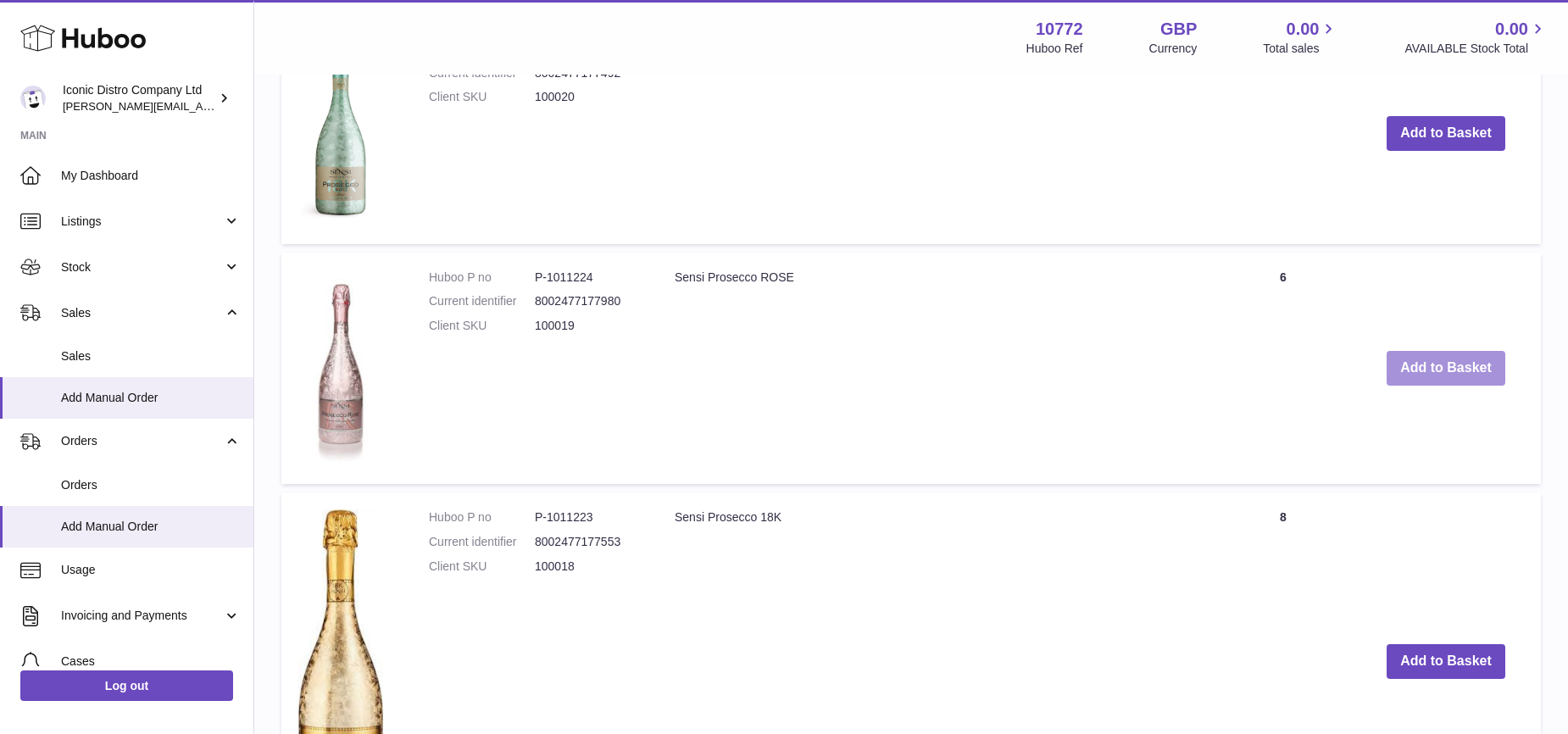
scroll to position [5494, 0]
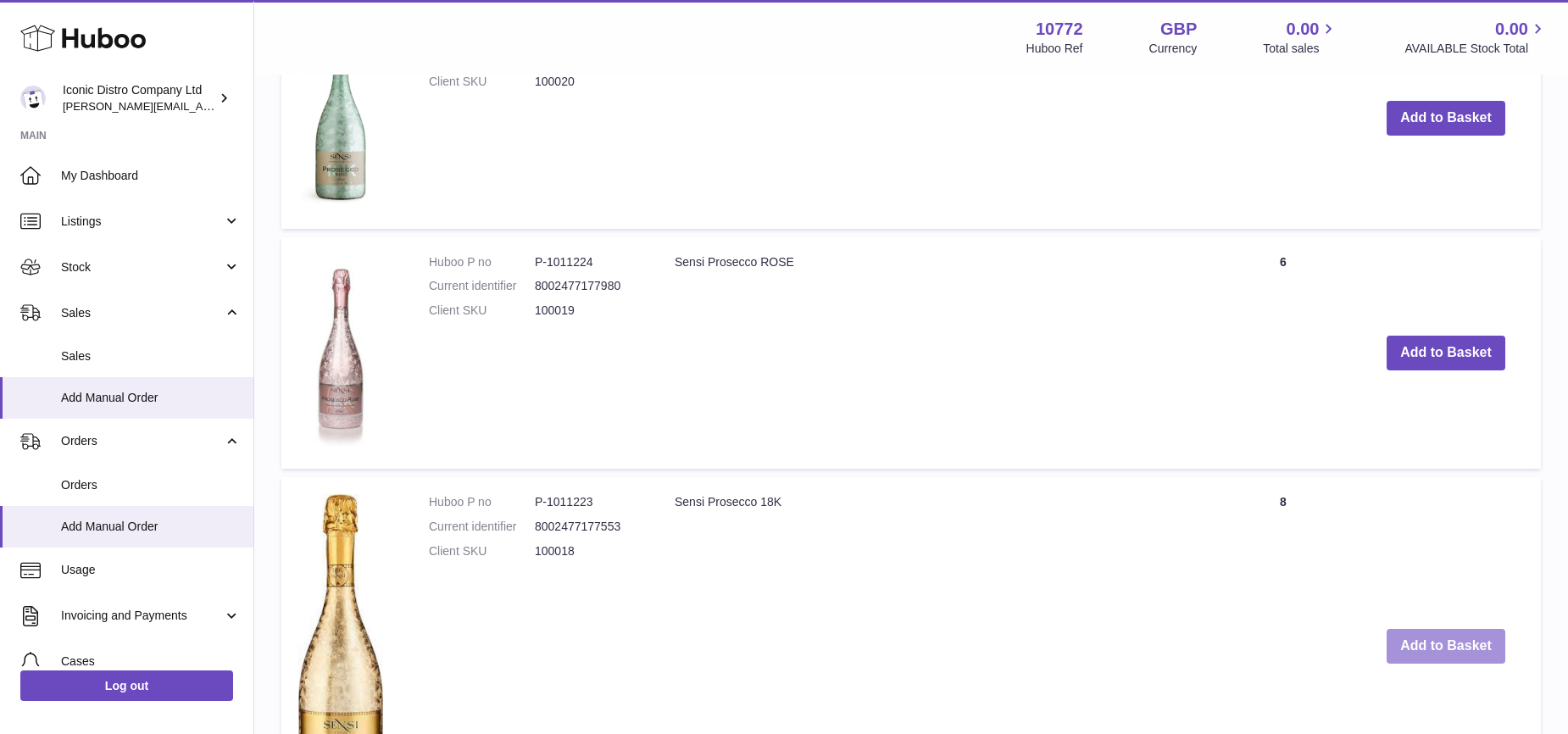
click at [1408, 628] on button "Add to Basket" at bounding box center [1446, 646] width 118 height 35
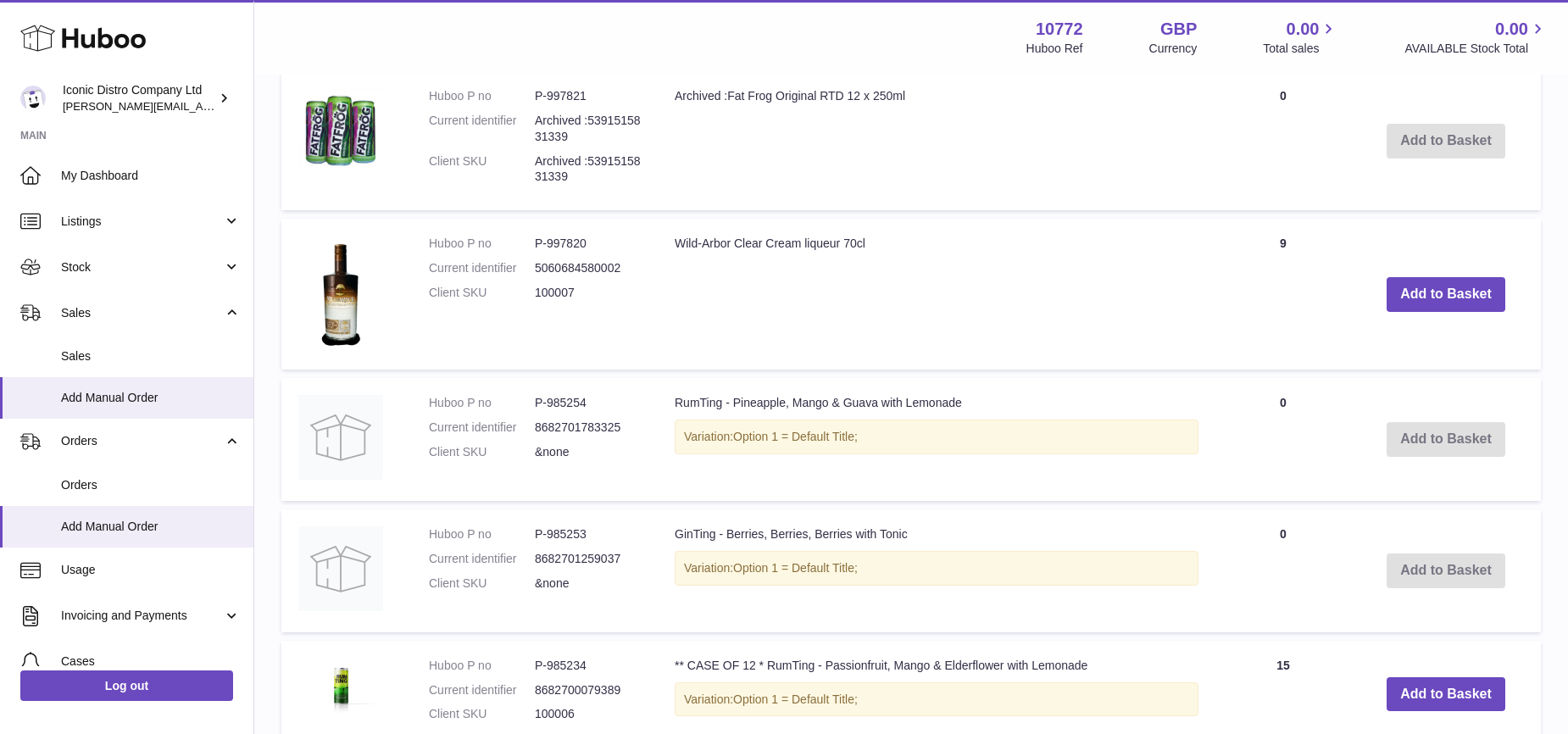
scroll to position [10870, 0]
click at [1453, 278] on button "Add to Basket" at bounding box center [1446, 295] width 118 height 35
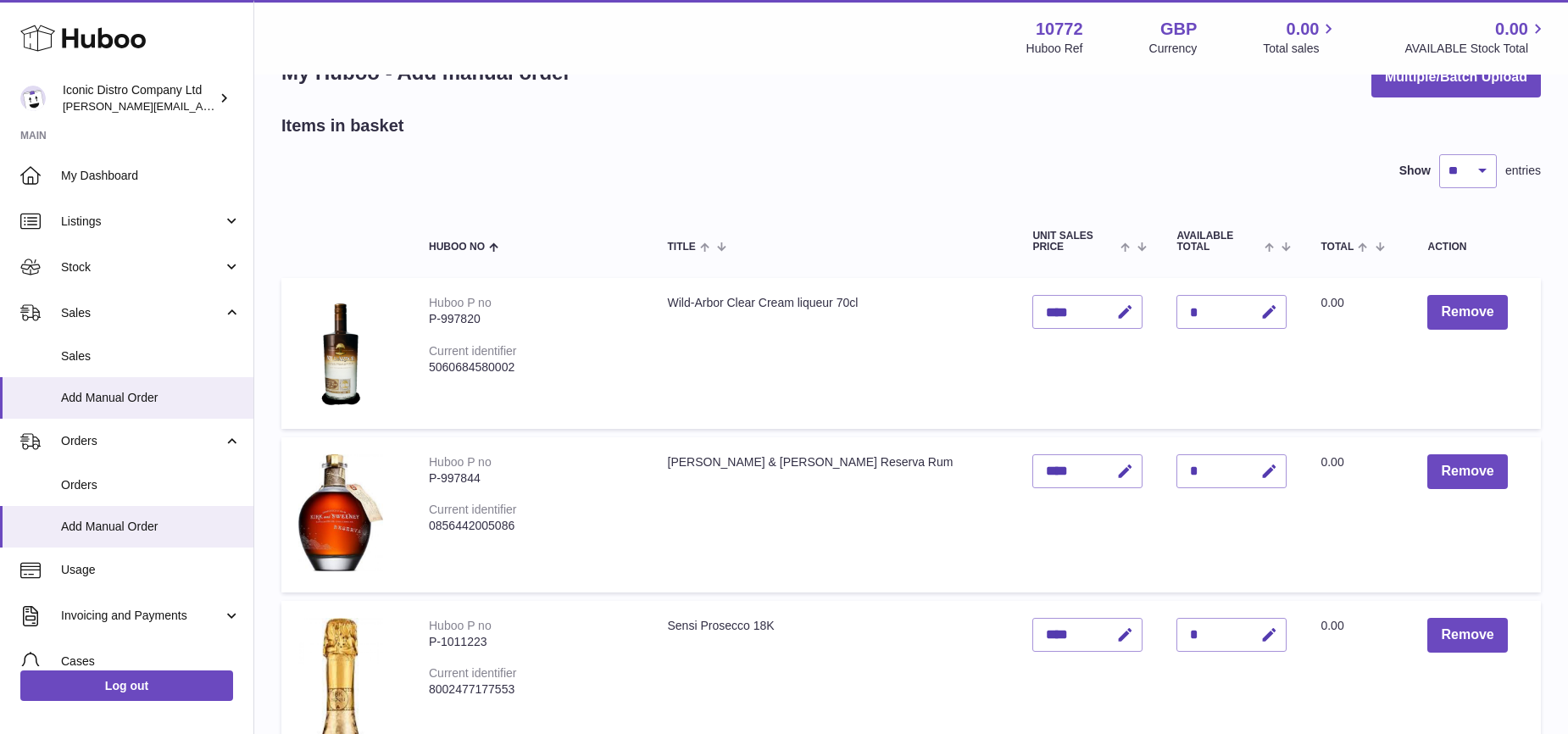
scroll to position [123, 0]
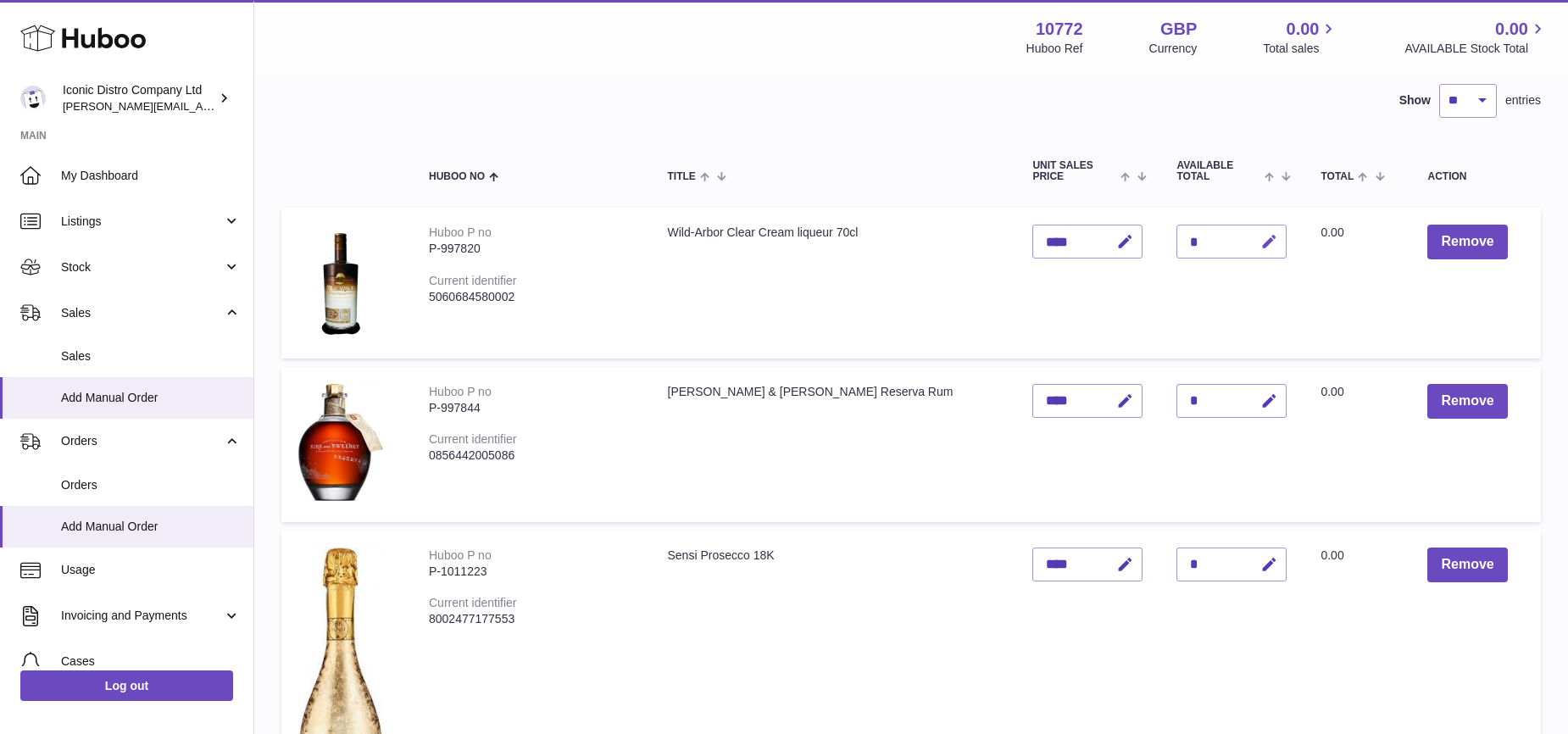
click at [1247, 248] on button "button" at bounding box center [1266, 243] width 40 height 35
type input "*"
click at [1262, 246] on icon "submit" at bounding box center [1269, 242] width 15 height 15
click at [1260, 401] on icon "button" at bounding box center [1268, 401] width 18 height 18
type input "*"
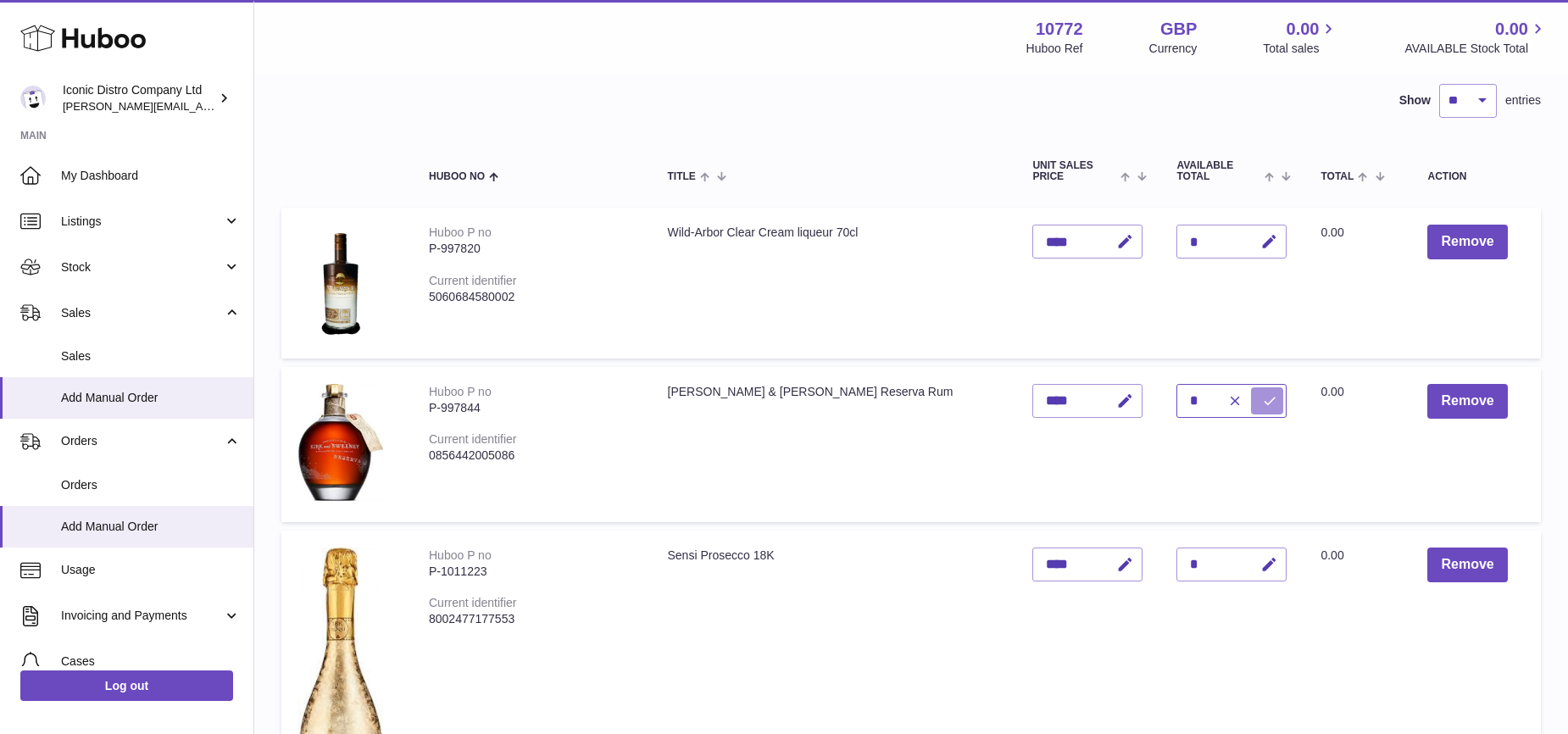
click at [1262, 403] on icon "submit" at bounding box center [1269, 401] width 15 height 15
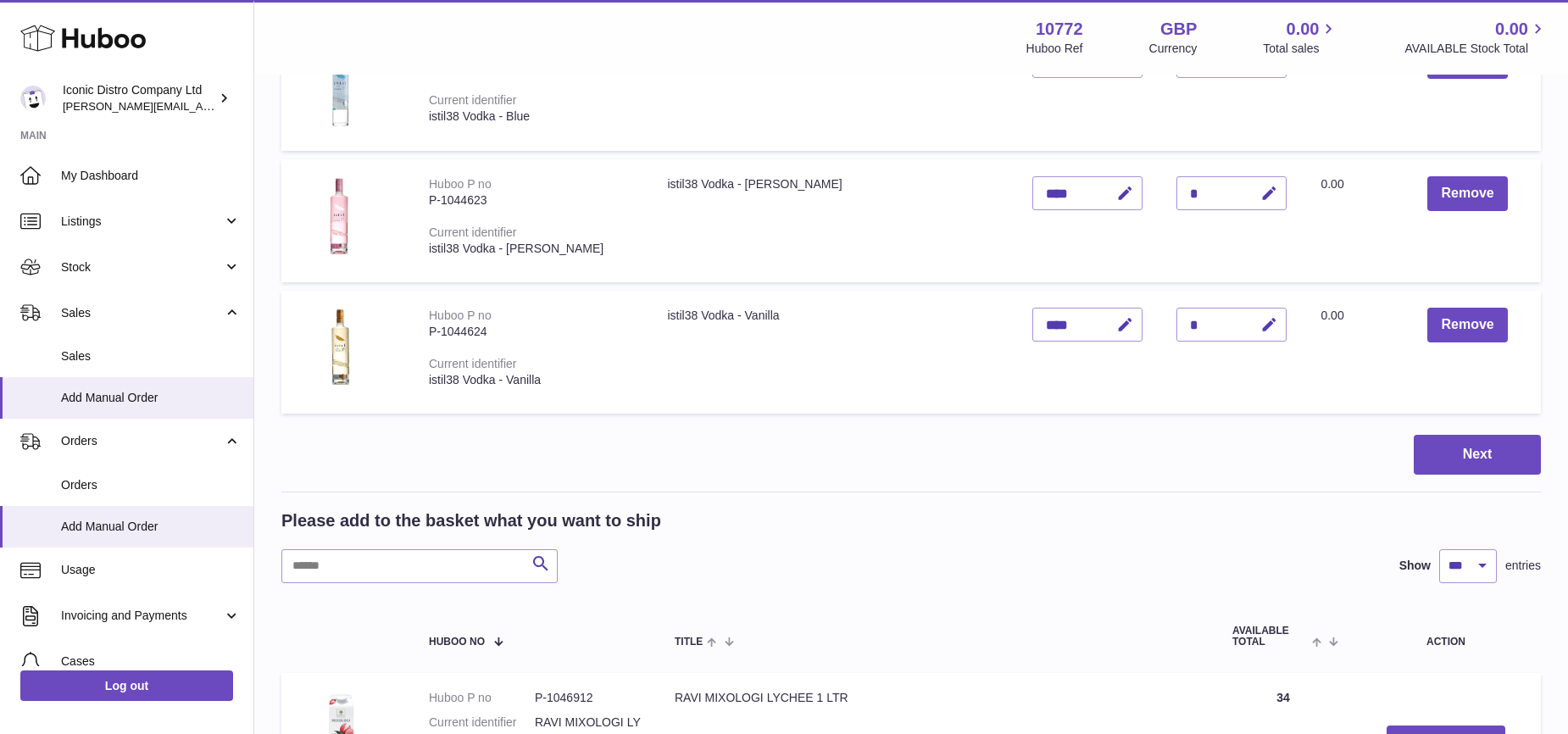
scroll to position [1371, 0]
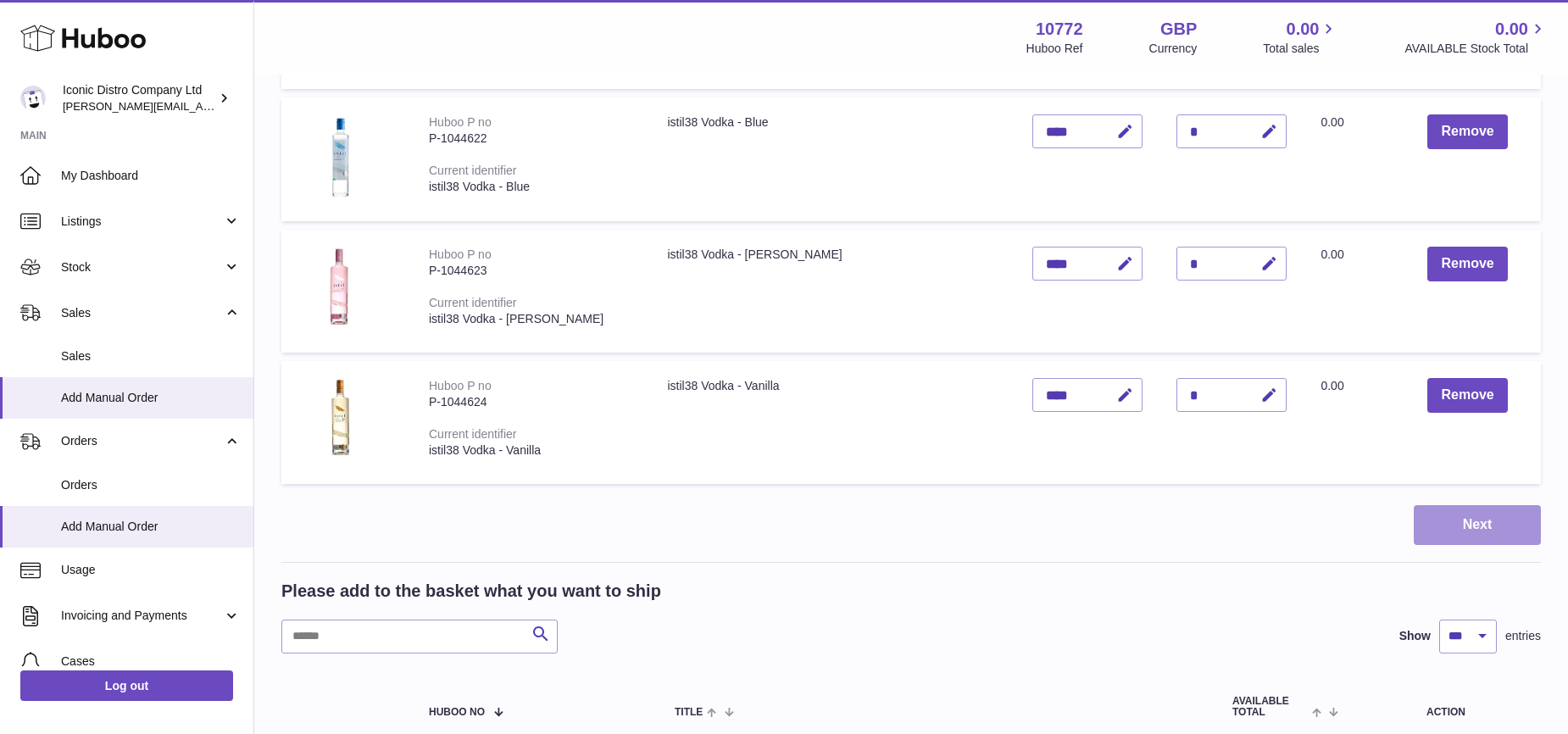
click at [1458, 523] on button "Next" at bounding box center [1476, 525] width 127 height 40
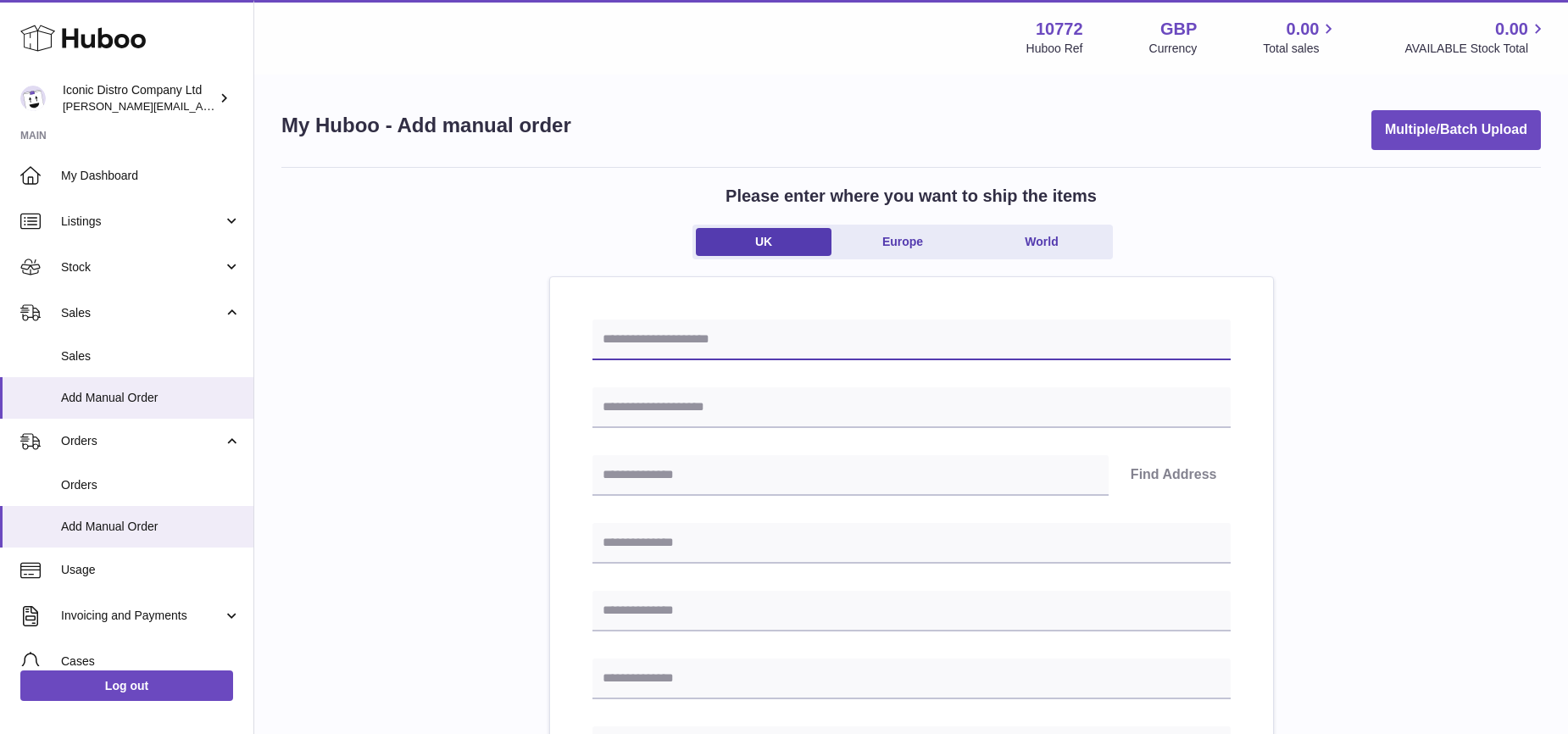
click at [687, 345] on input "text" at bounding box center [911, 340] width 638 height 41
type input "**********"
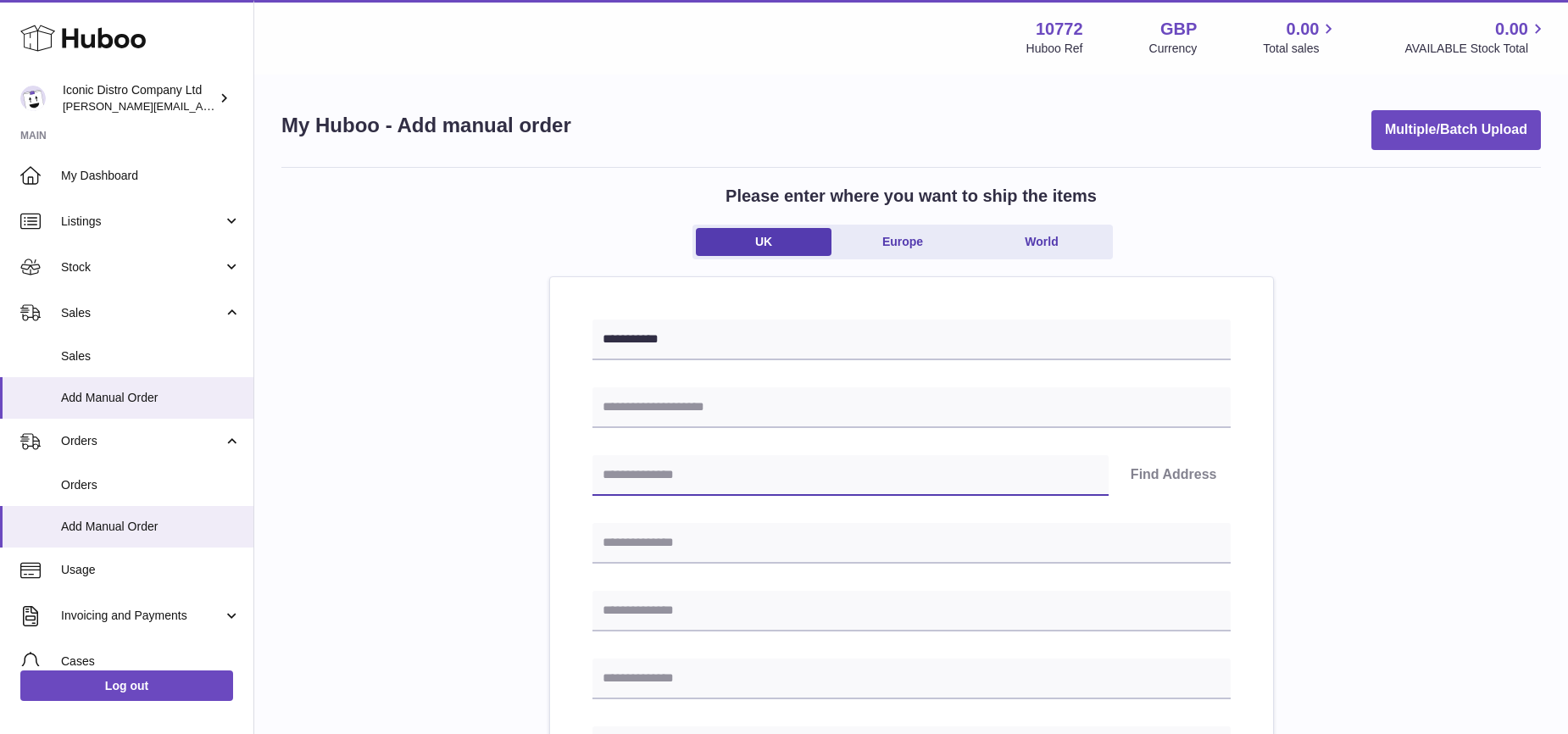
click at [694, 476] on input "text" at bounding box center [851, 476] width 516 height 41
type input "********"
click at [1199, 475] on button "Find Address" at bounding box center [1174, 476] width 114 height 41
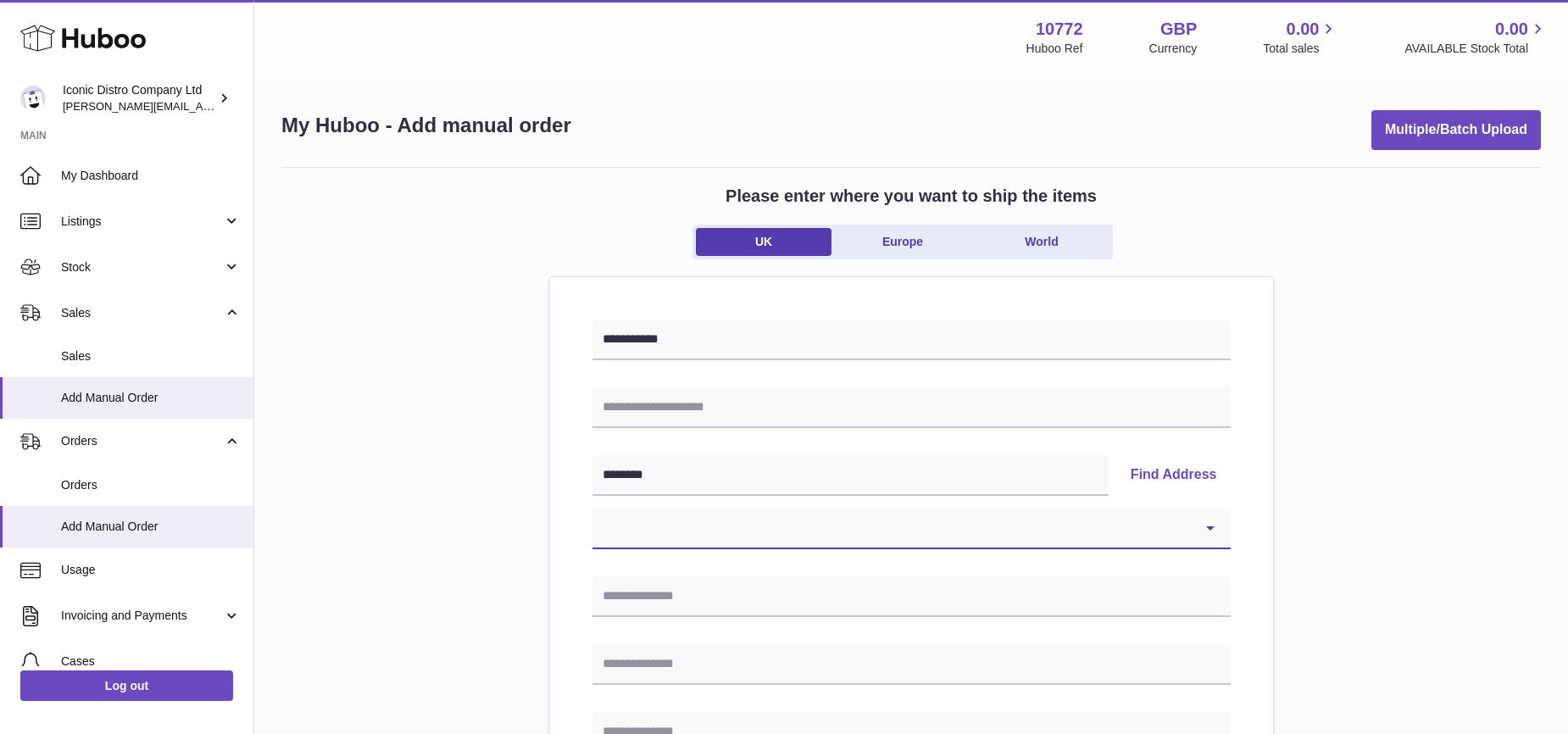
click at [1227, 527] on select "**********" at bounding box center [911, 529] width 638 height 41
select select "*"
type input "**********"
type input "********"
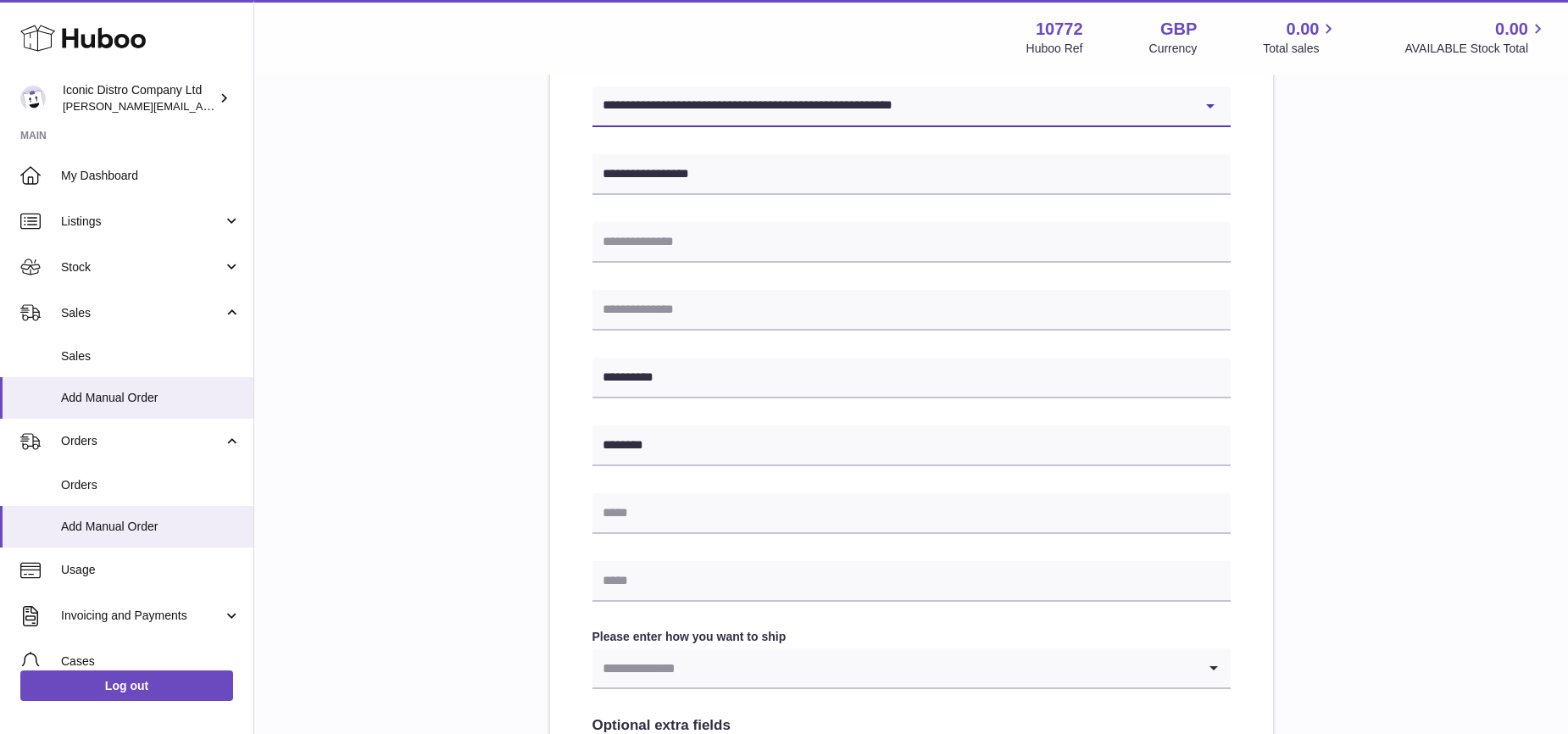
scroll to position [467, 0]
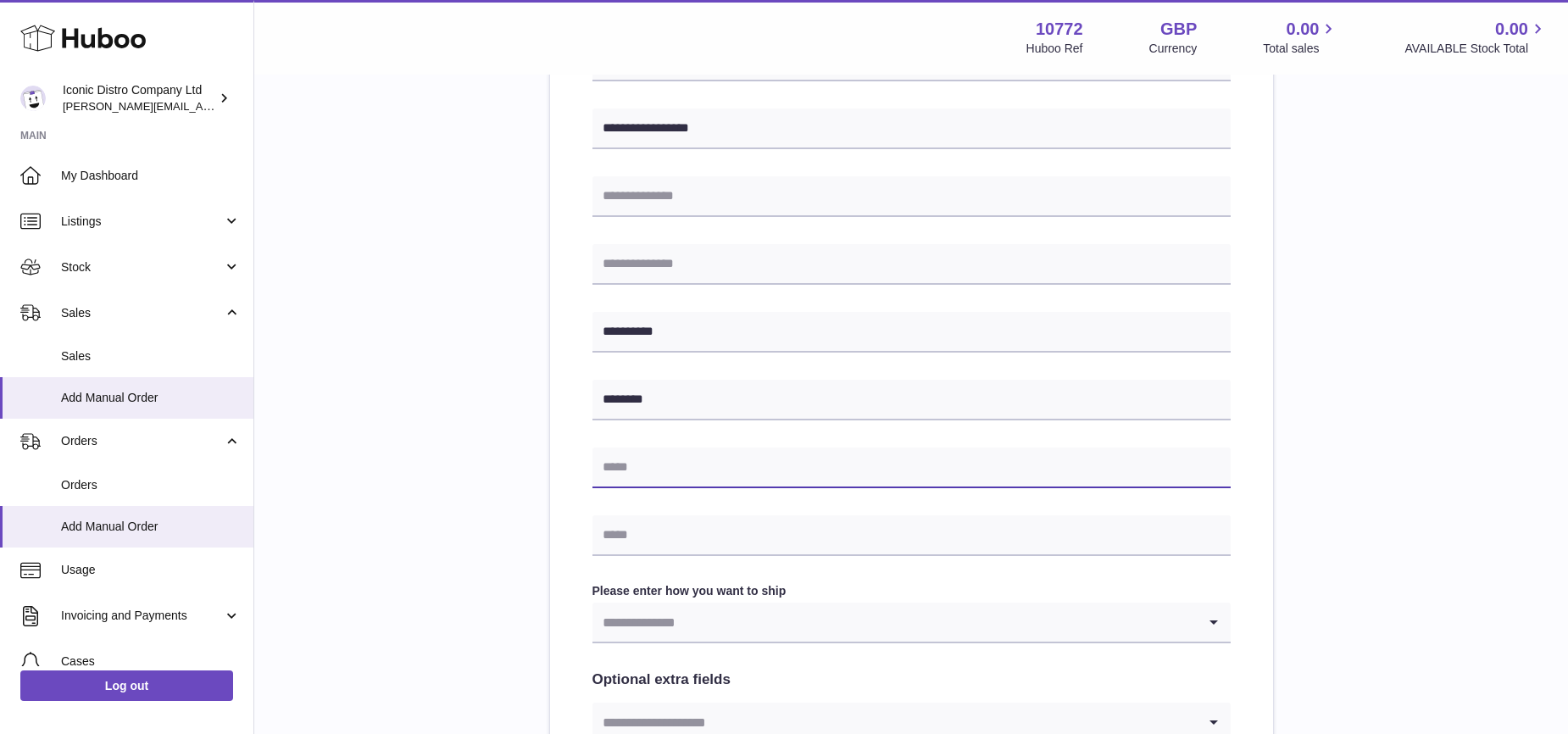
click at [689, 477] on input "text" at bounding box center [911, 467] width 638 height 41
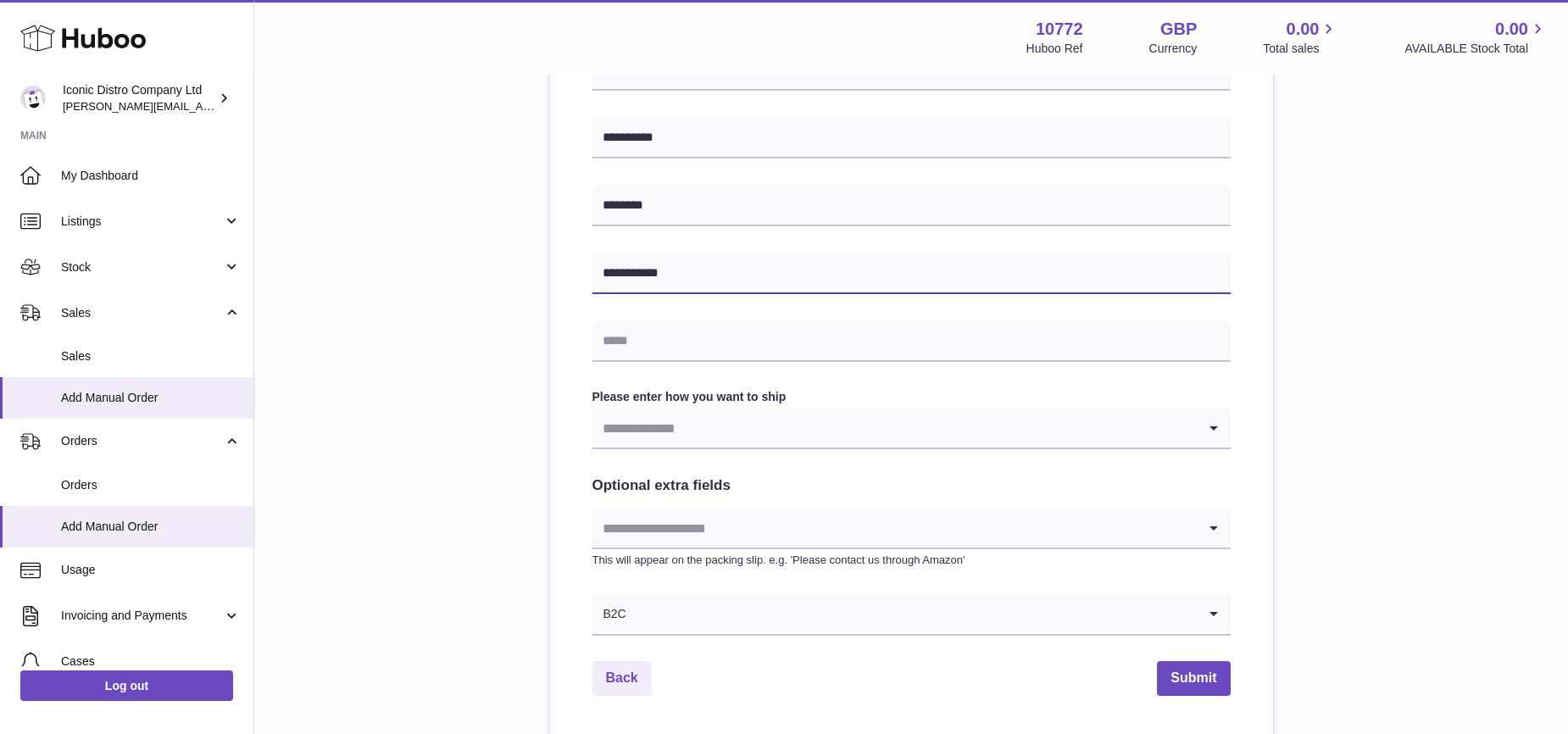
scroll to position [665, 0]
type input "**********"
click at [1213, 431] on icon "Search for option" at bounding box center [1213, 426] width 34 height 39
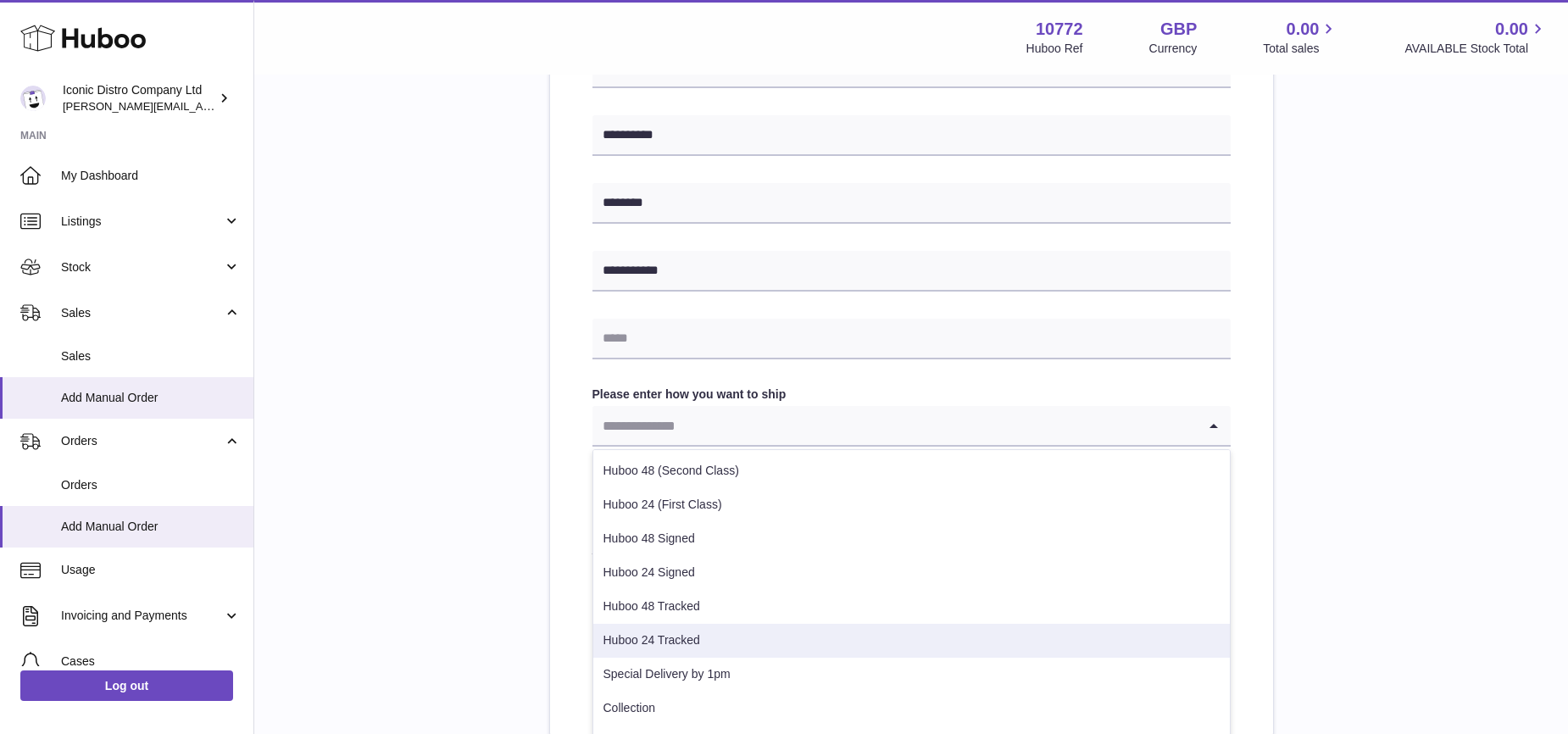
click at [892, 638] on li "Huboo 24 Tracked" at bounding box center [912, 641] width 637 height 34
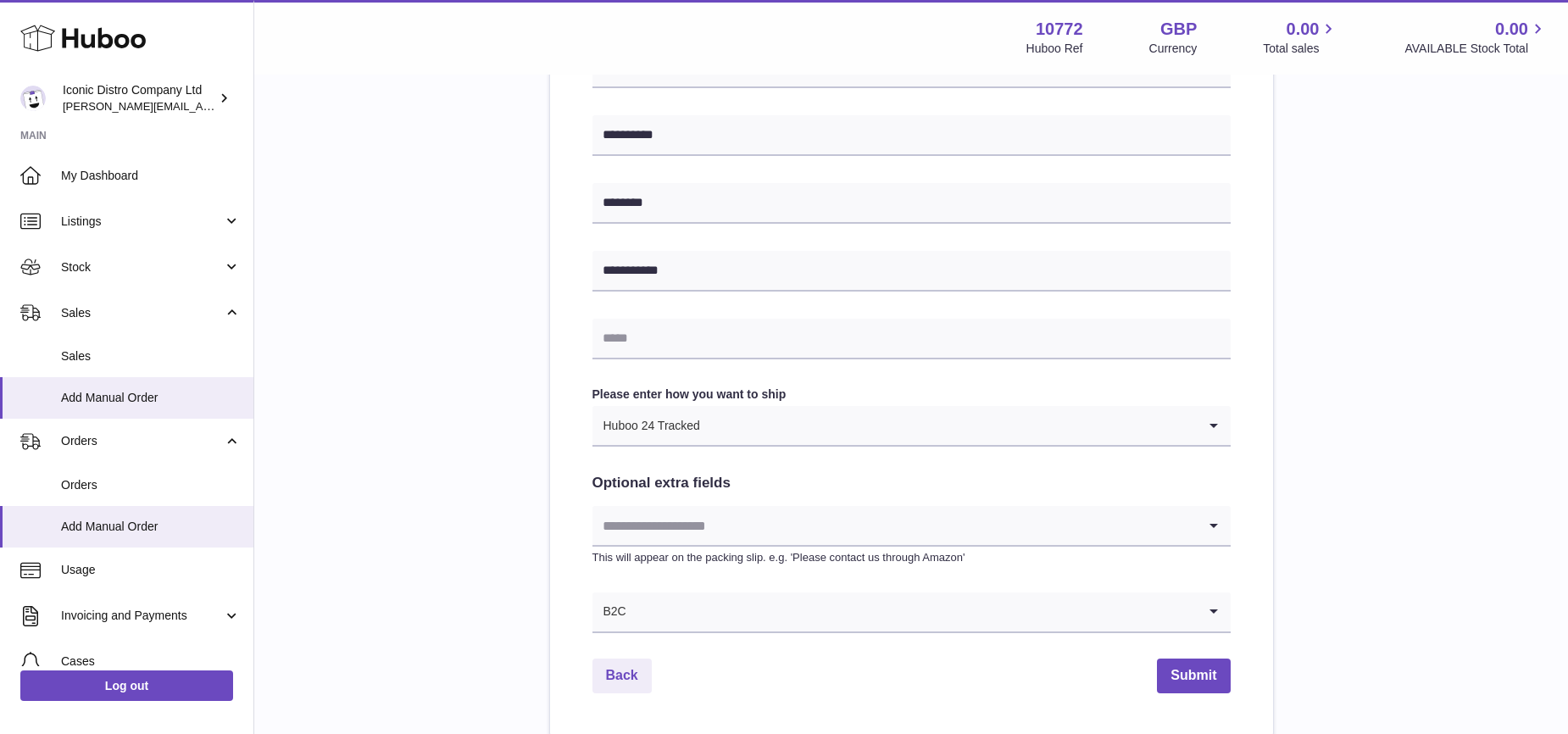
click at [1216, 429] on icon "Search for option" at bounding box center [1213, 426] width 34 height 39
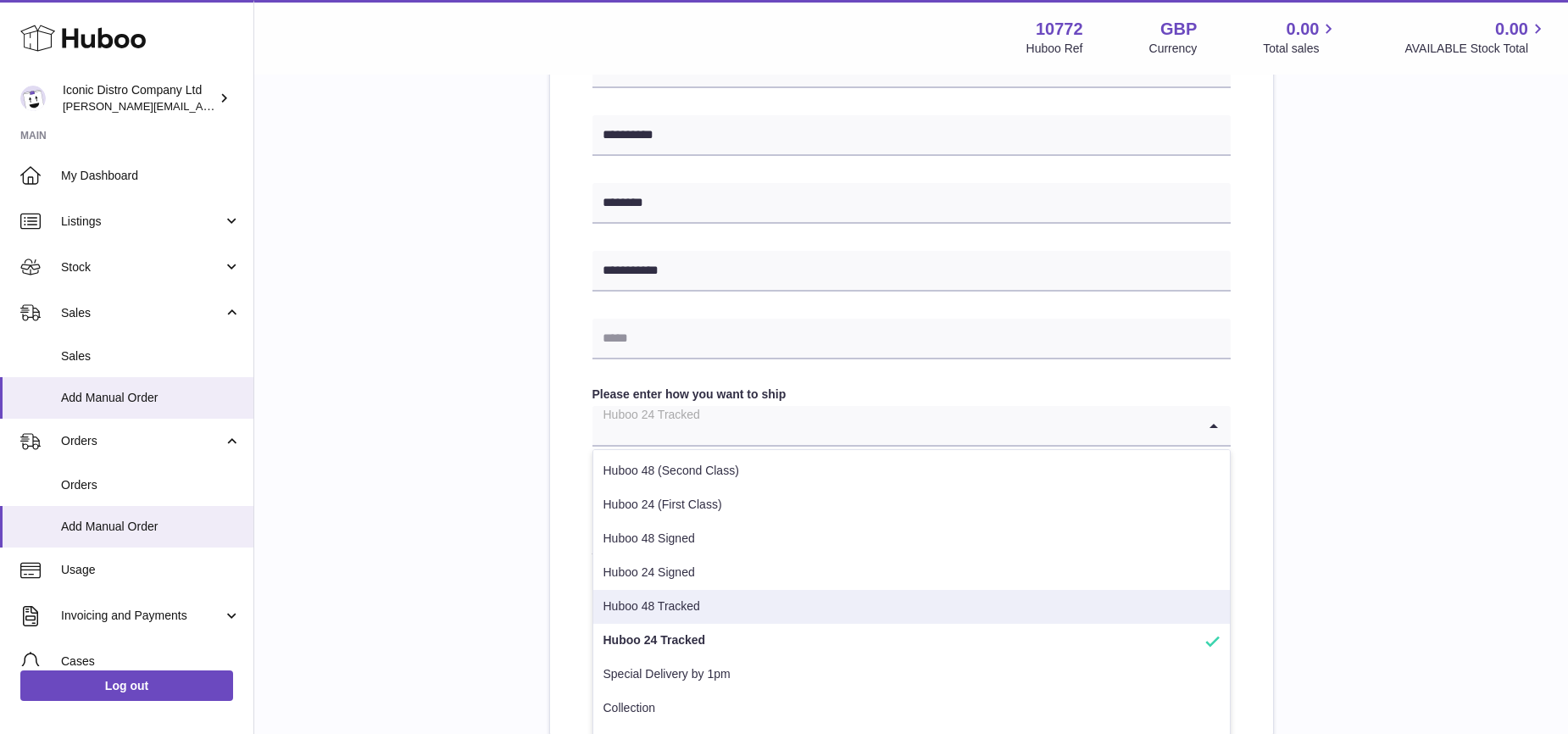
click at [992, 598] on li "Huboo 48 Tracked" at bounding box center [912, 606] width 637 height 34
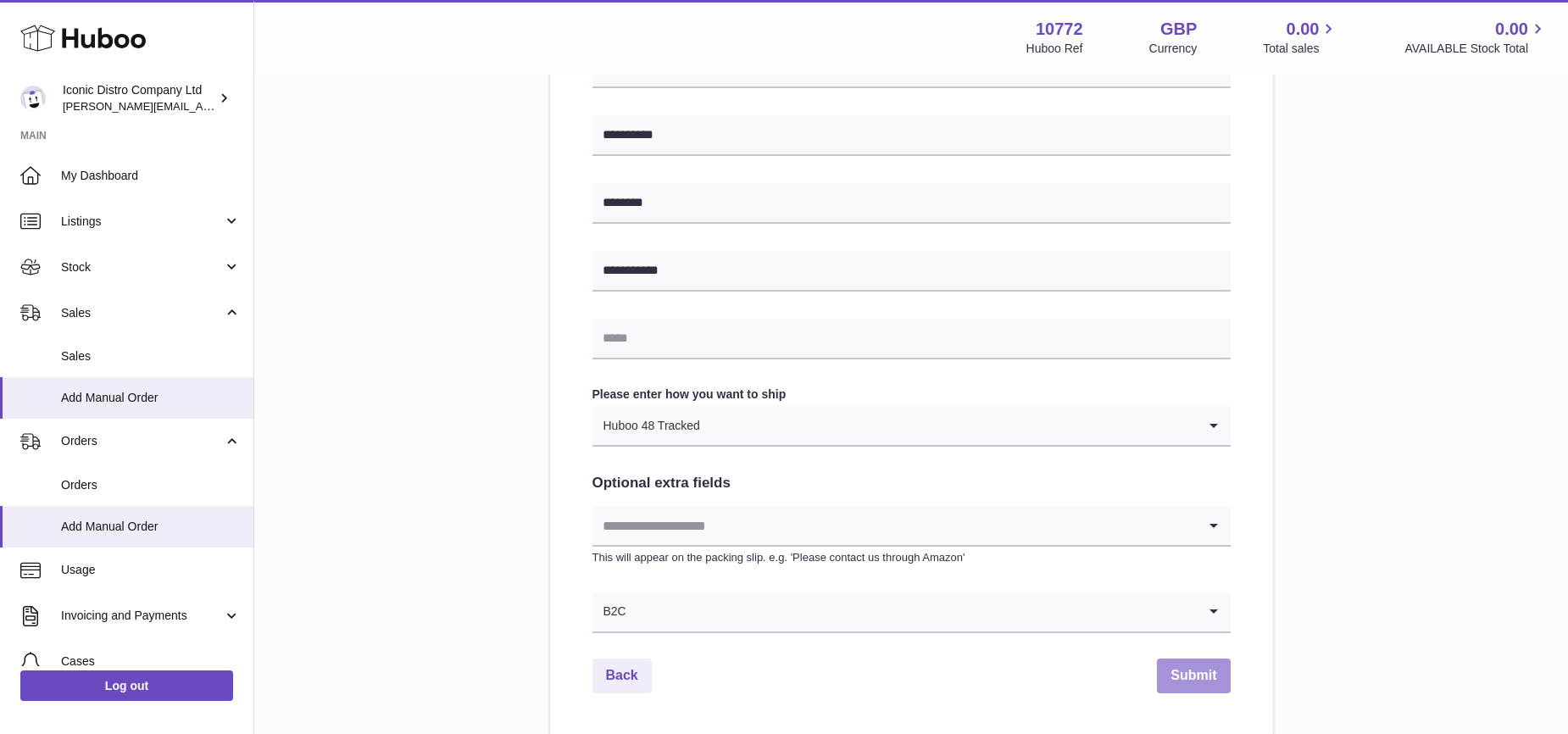
click at [1190, 678] on button "Submit" at bounding box center [1193, 676] width 73 height 35
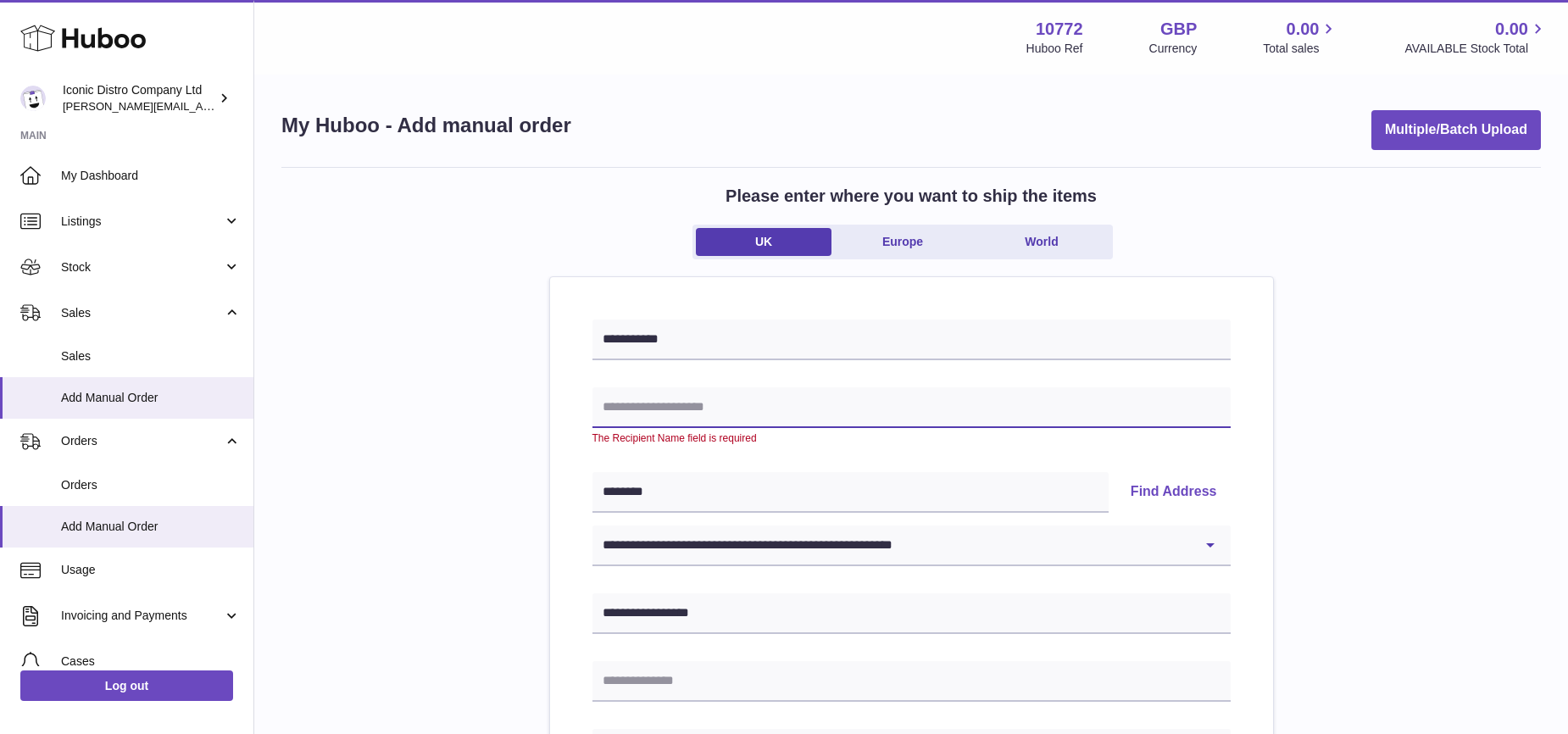
click at [672, 399] on input "text" at bounding box center [911, 407] width 638 height 41
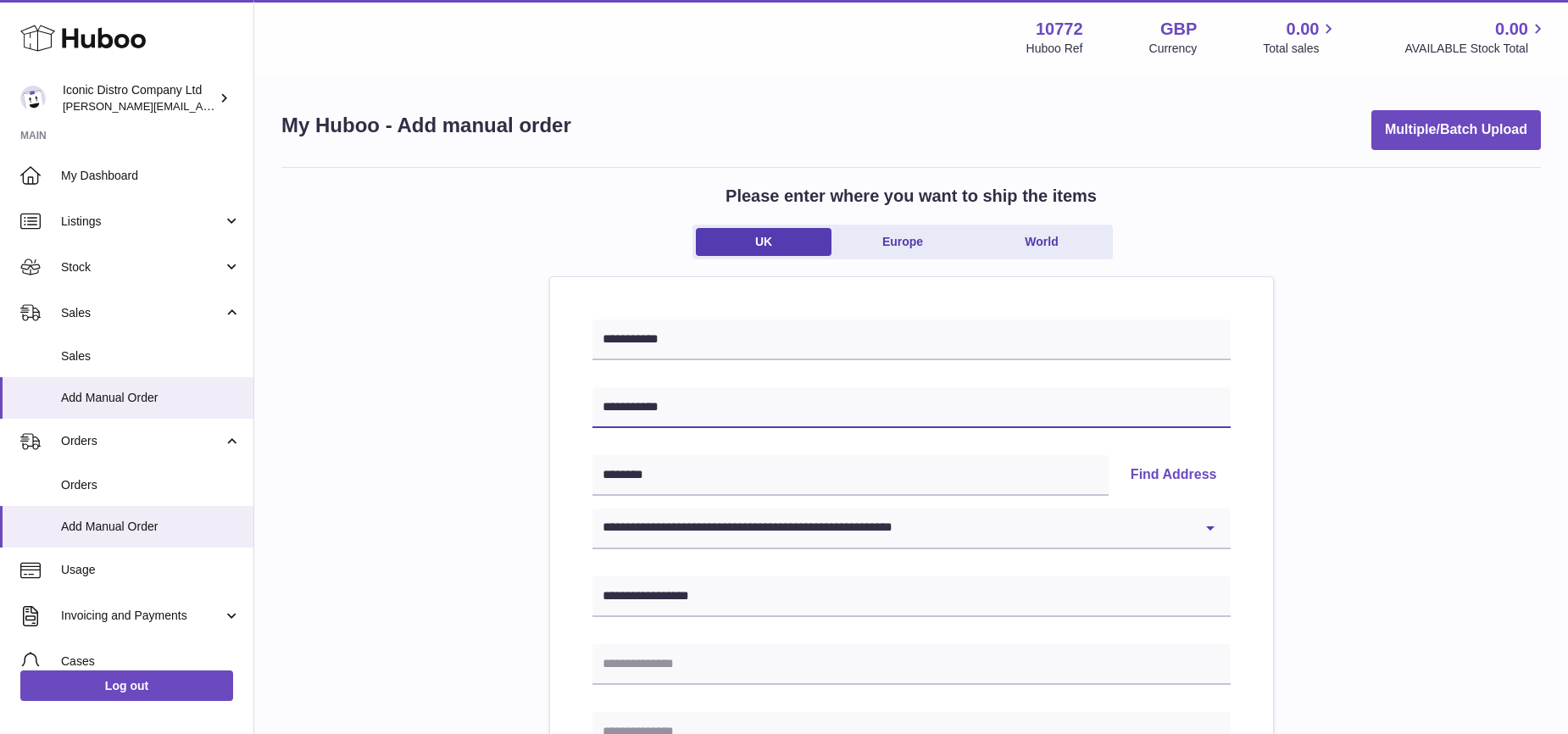
type input "**********"
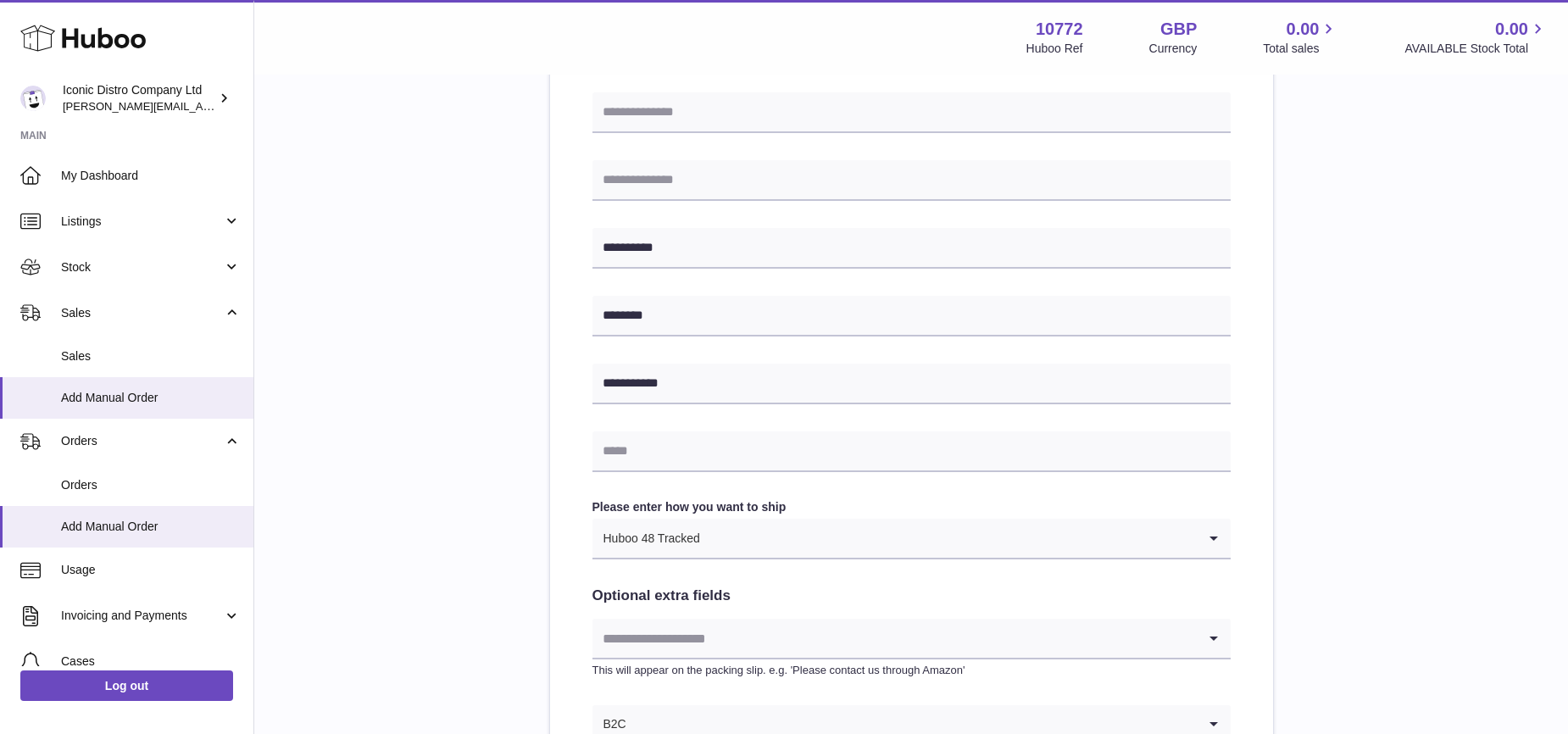
scroll to position [801, 0]
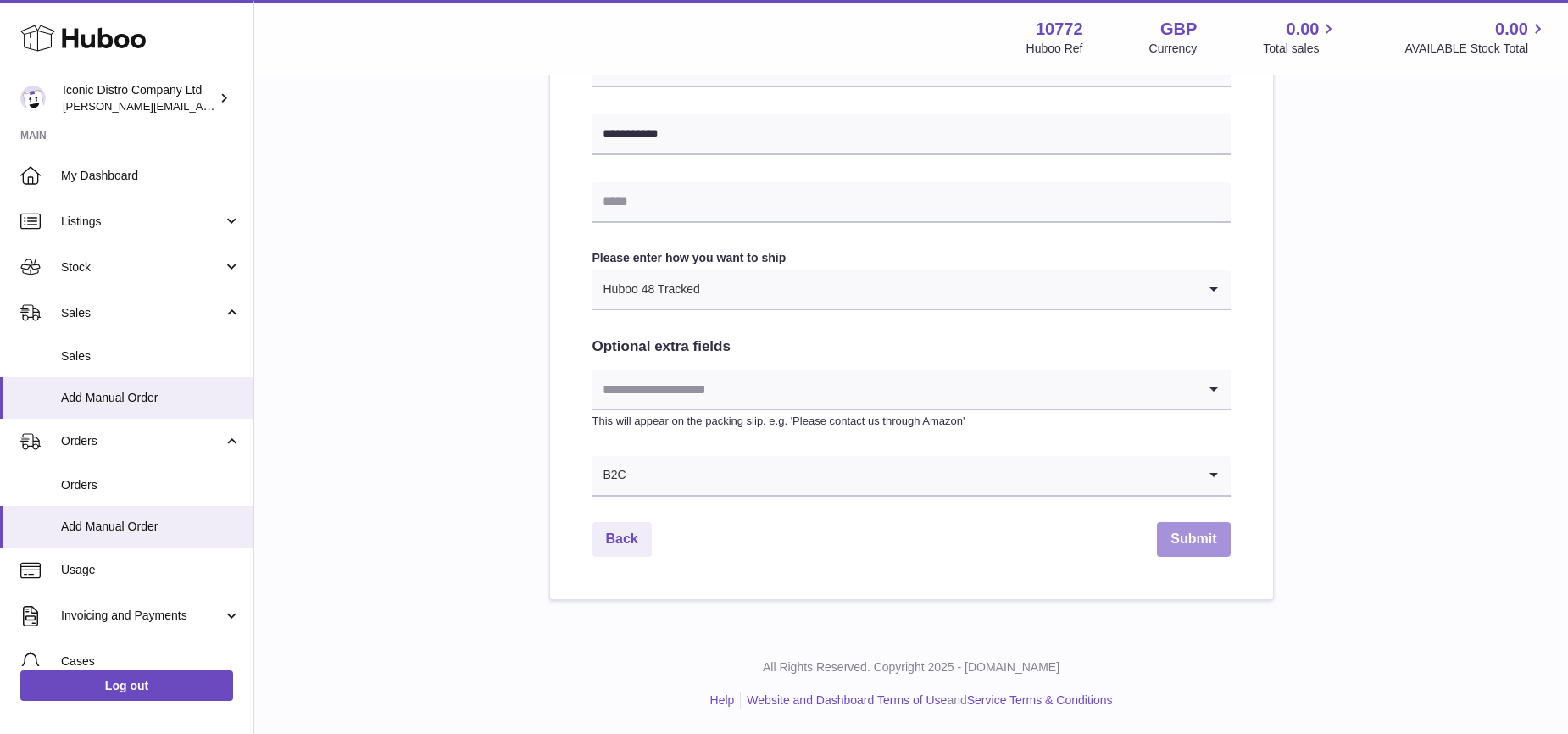
click at [1202, 538] on button "Submit" at bounding box center [1193, 540] width 73 height 35
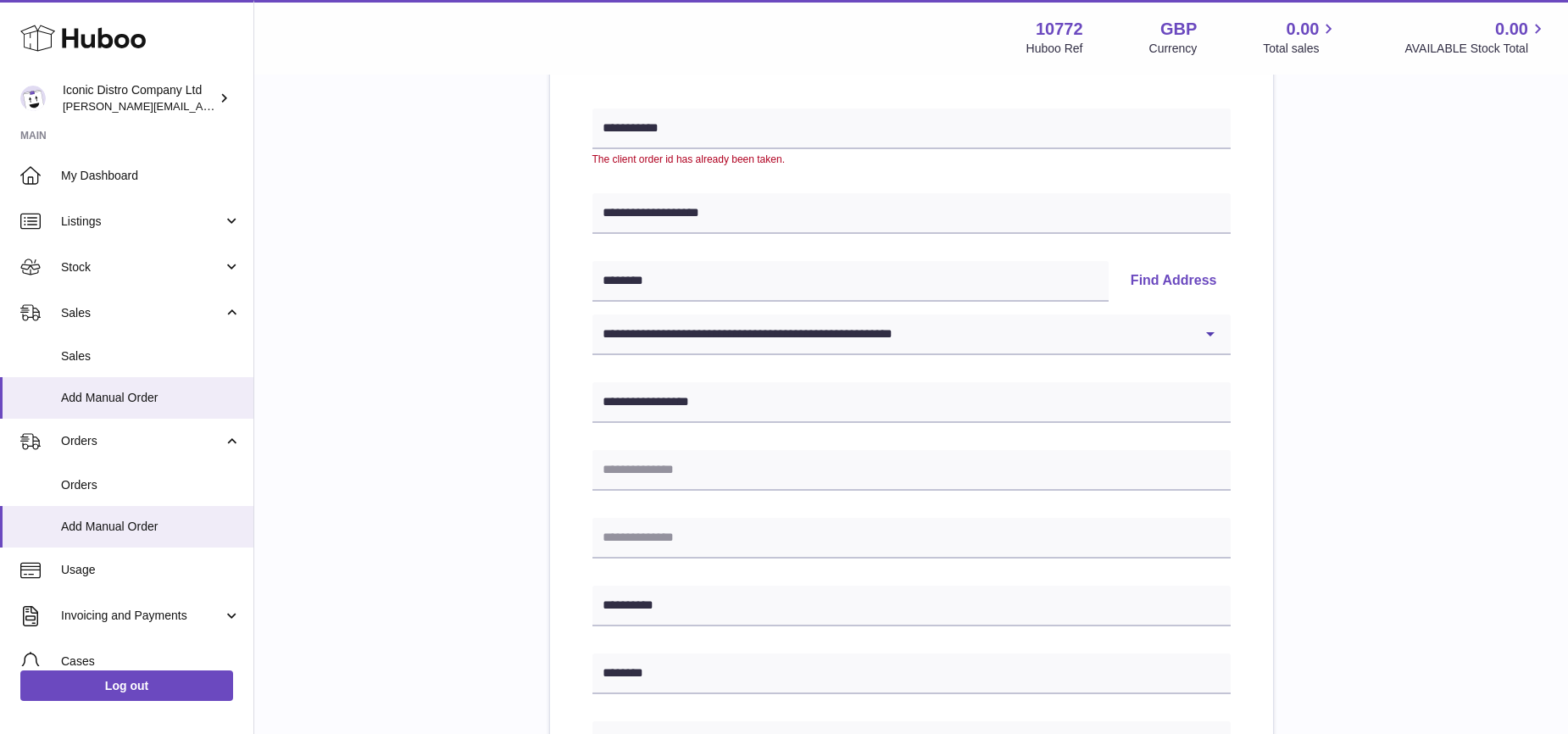
scroll to position [0, 0]
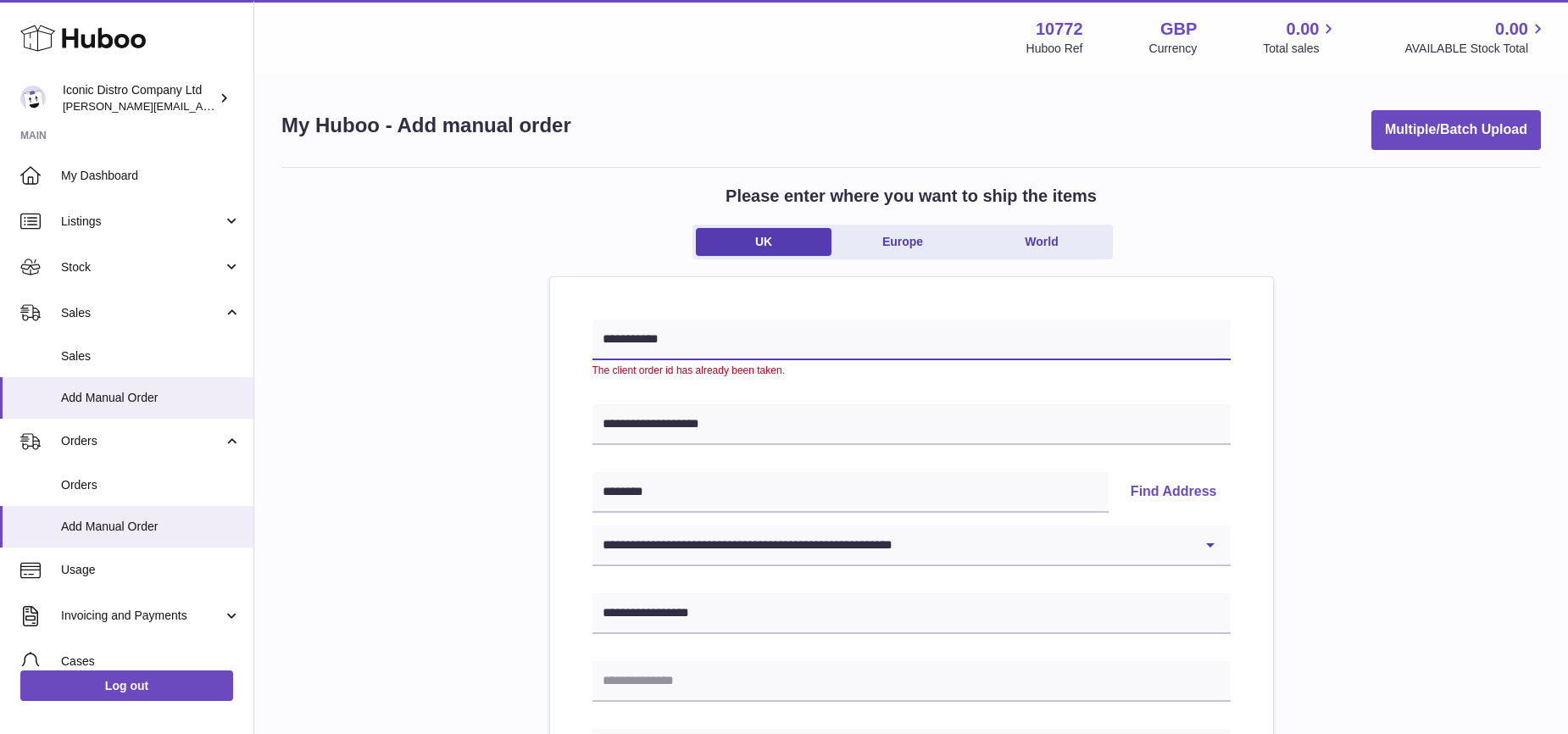
click at [689, 336] on input "**********" at bounding box center [911, 340] width 638 height 41
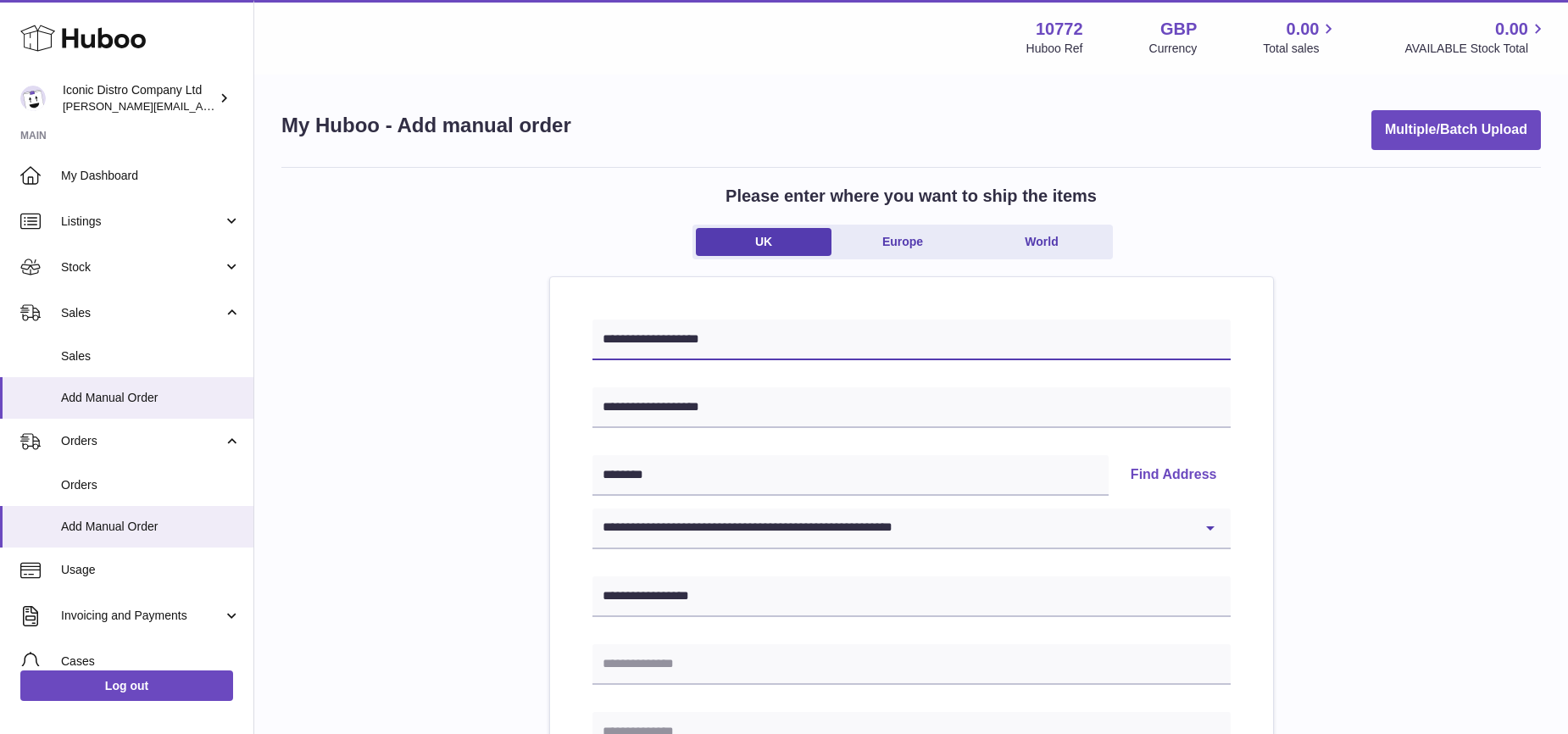
scroll to position [801, 0]
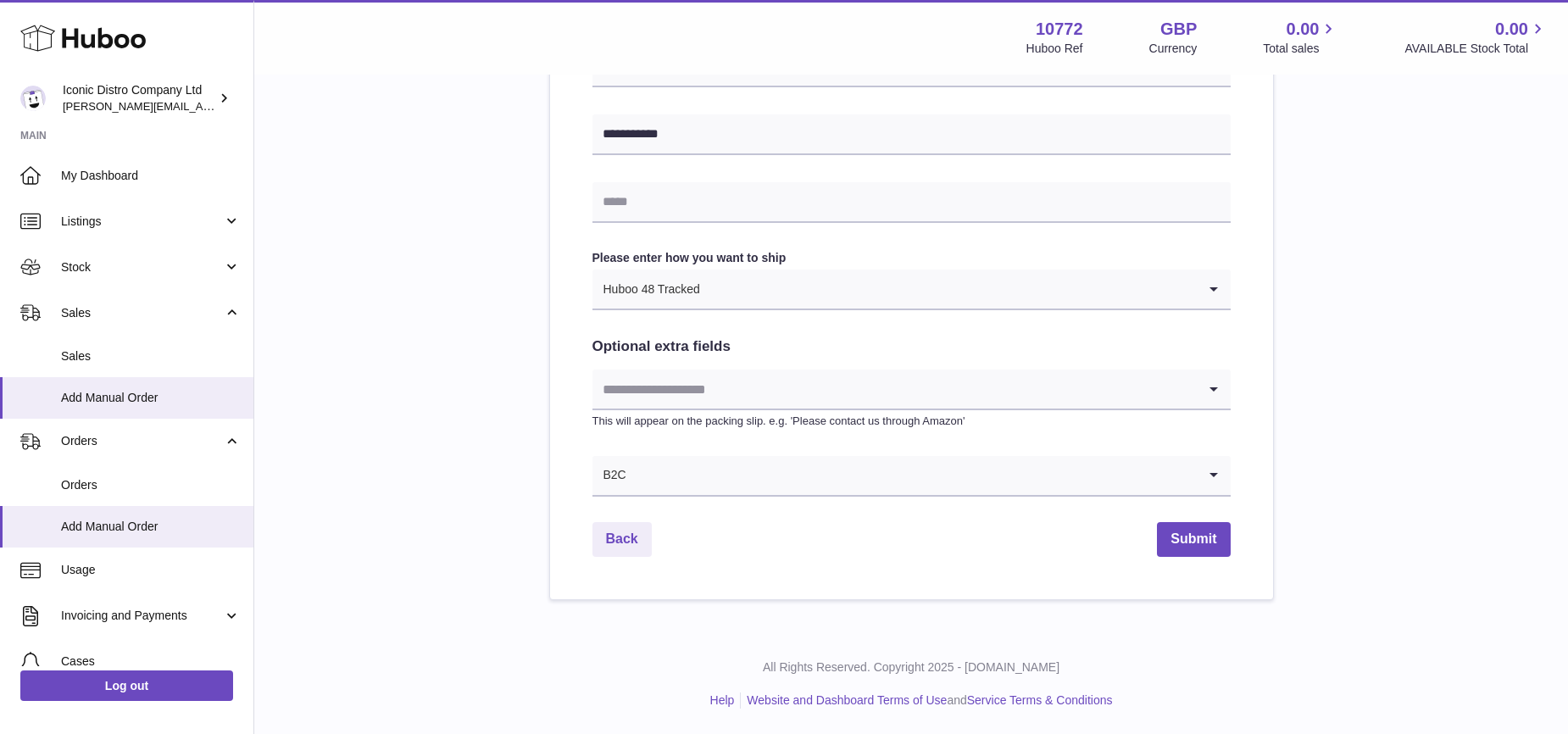
type input "**********"
click at [1238, 541] on div "**********" at bounding box center [911, 37] width 723 height 1123
click at [1186, 539] on button "Submit" at bounding box center [1193, 540] width 73 height 35
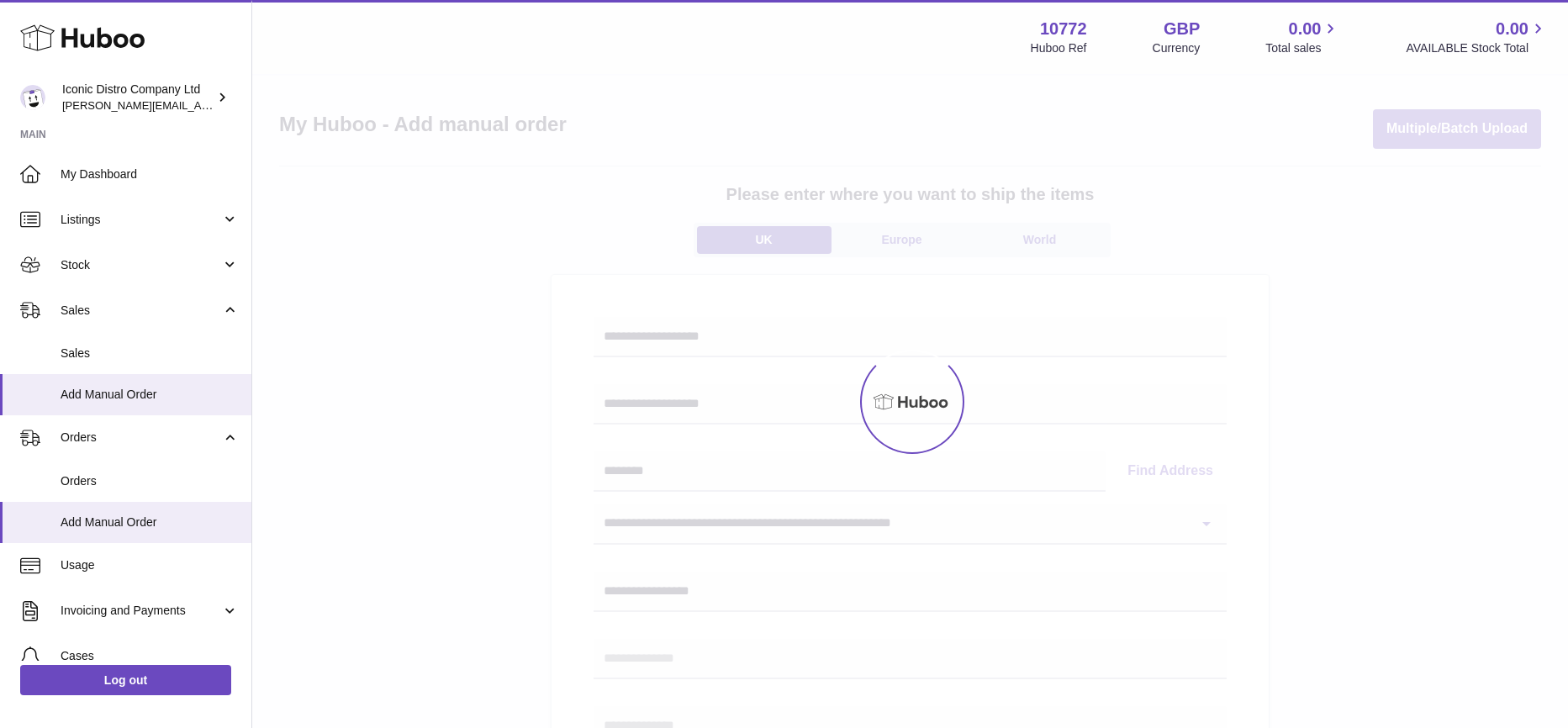
select select "***"
